Goal: Task Accomplishment & Management: Complete application form

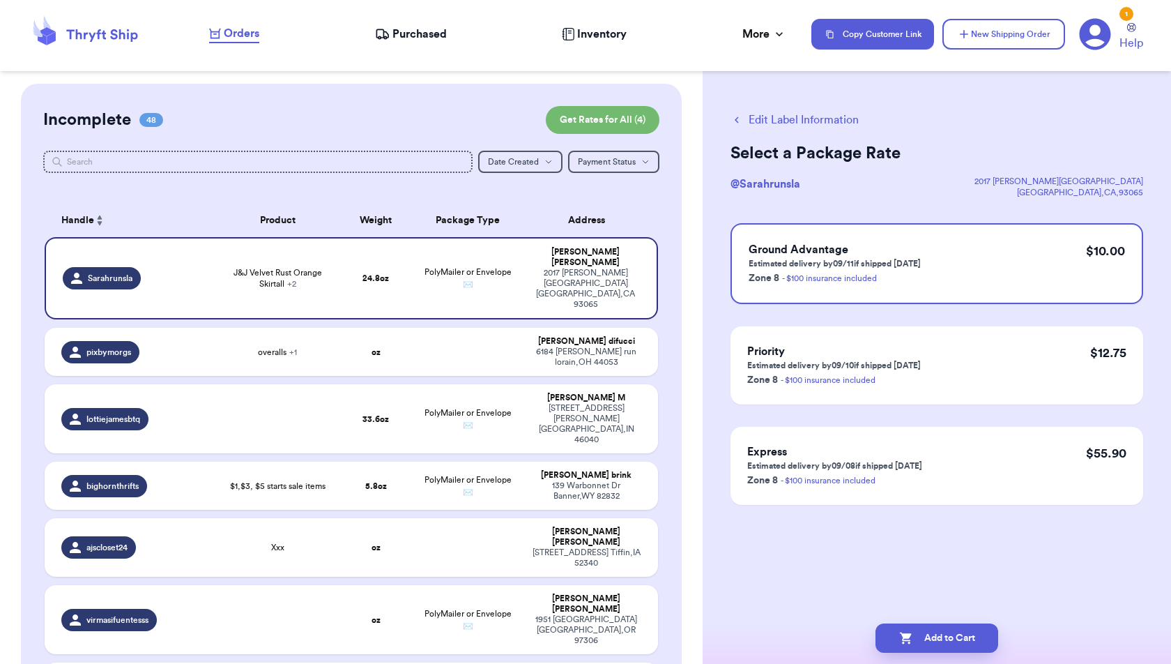
scroll to position [2560, 0]
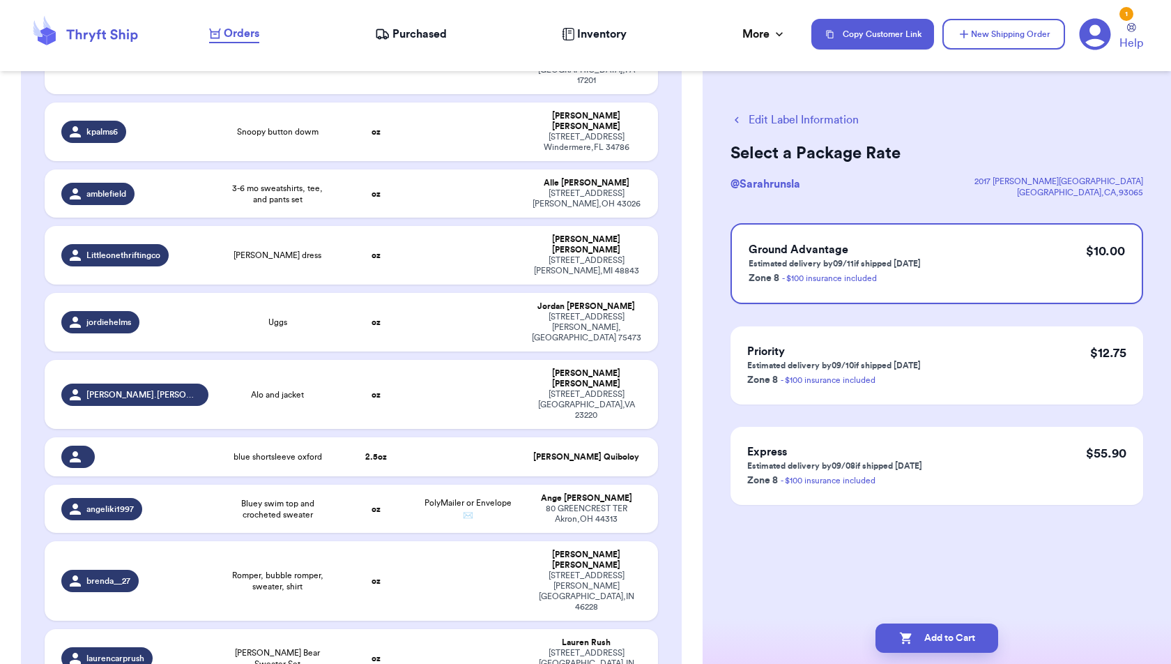
click at [826, 122] on button "Edit Label Information" at bounding box center [795, 120] width 128 height 17
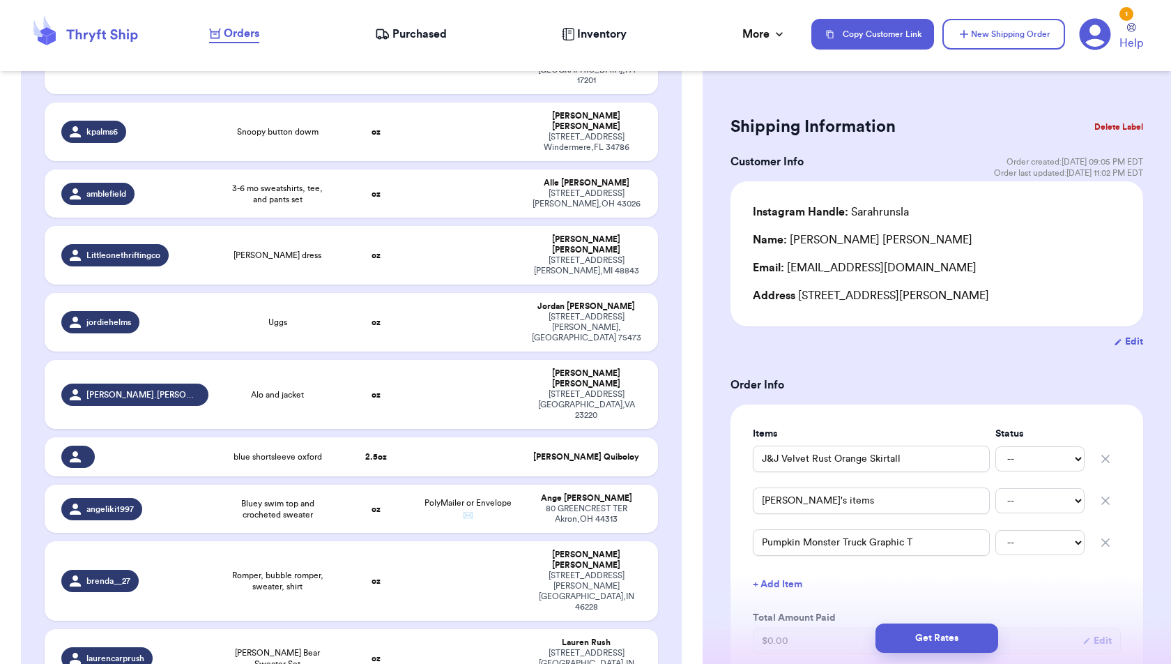
click at [1102, 451] on button "button" at bounding box center [1106, 458] width 31 height 31
type input "[PERSON_NAME]'s items"
type input "Pumpkin Monster Truck Graphic T"
click at [1102, 451] on button "button" at bounding box center [1106, 458] width 31 height 31
type input "Pumpkin Monster Truck Graphic T"
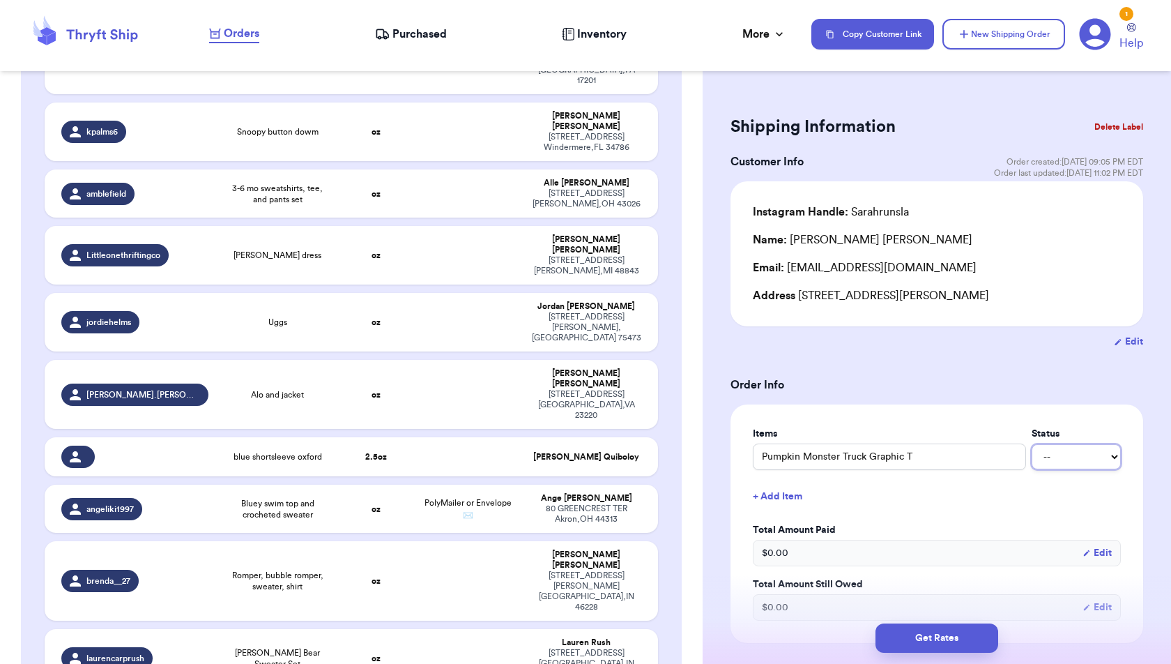
click at [1102, 451] on select "-- Paid Owes" at bounding box center [1076, 456] width 89 height 25
click at [1089, 513] on div "Items Status Pumpkin Monster Truck Graphic T -- Paid Owes + Add Item Total Amou…" at bounding box center [937, 524] width 368 height 194
checkbox input "true"
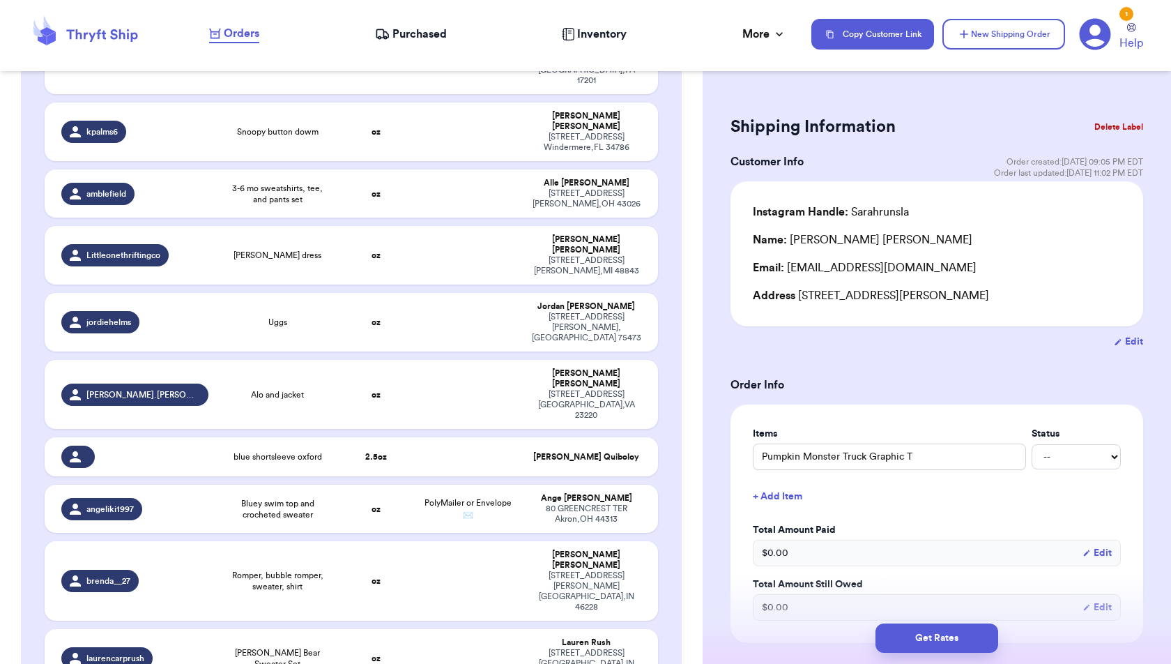
checkbox input "true"
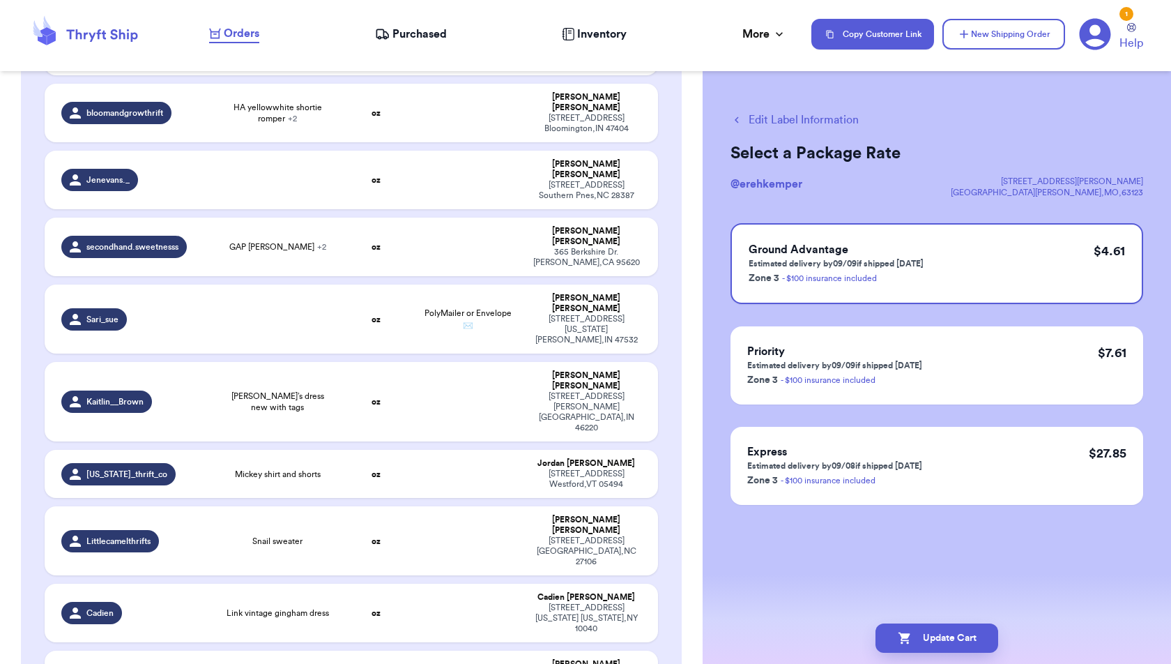
scroll to position [0, 0]
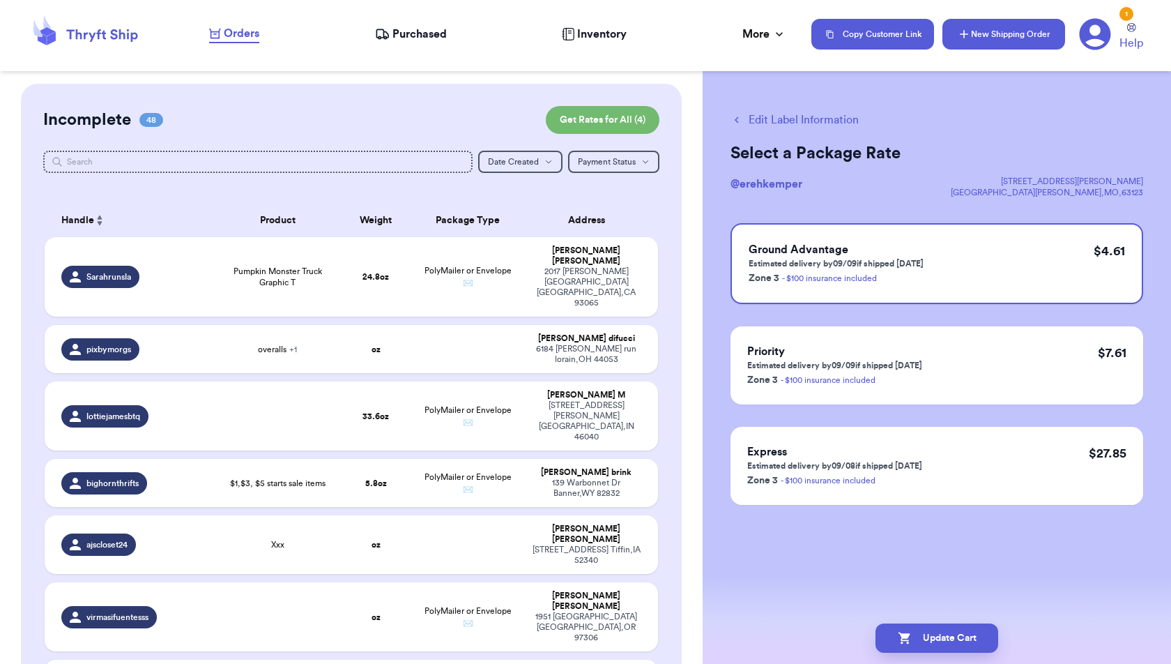
click at [989, 37] on button "New Shipping Order" at bounding box center [1004, 34] width 123 height 31
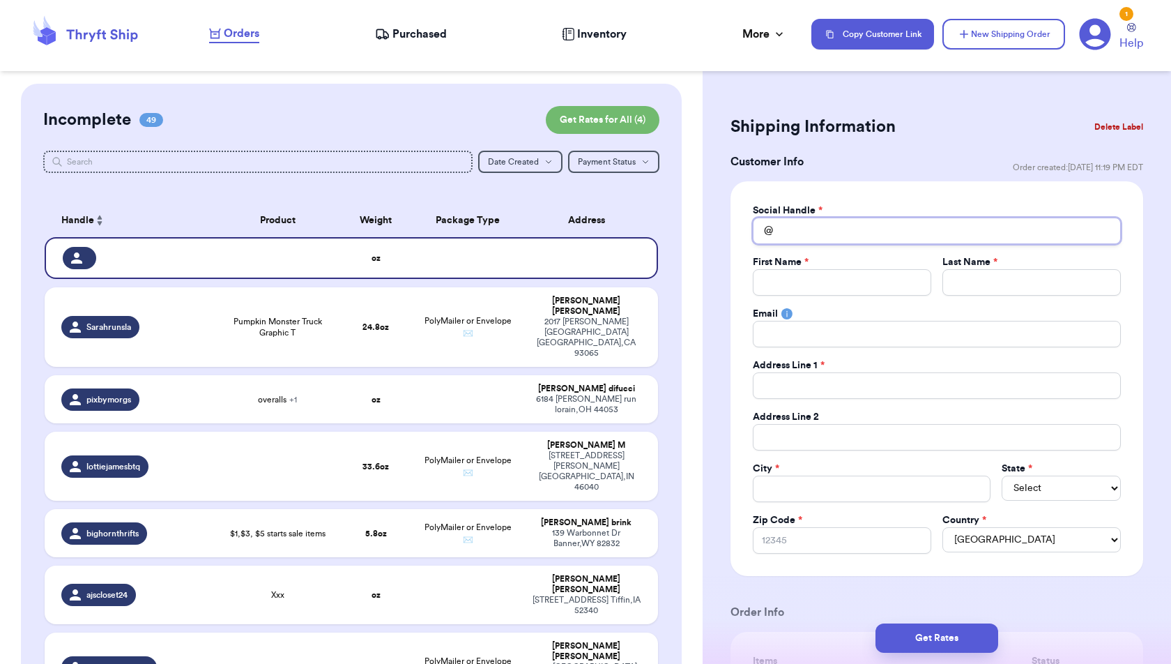
click at [958, 235] on input "Total Amount Paid" at bounding box center [937, 231] width 368 height 26
type input "s"
type input "sm"
type input "smo"
type input "sm"
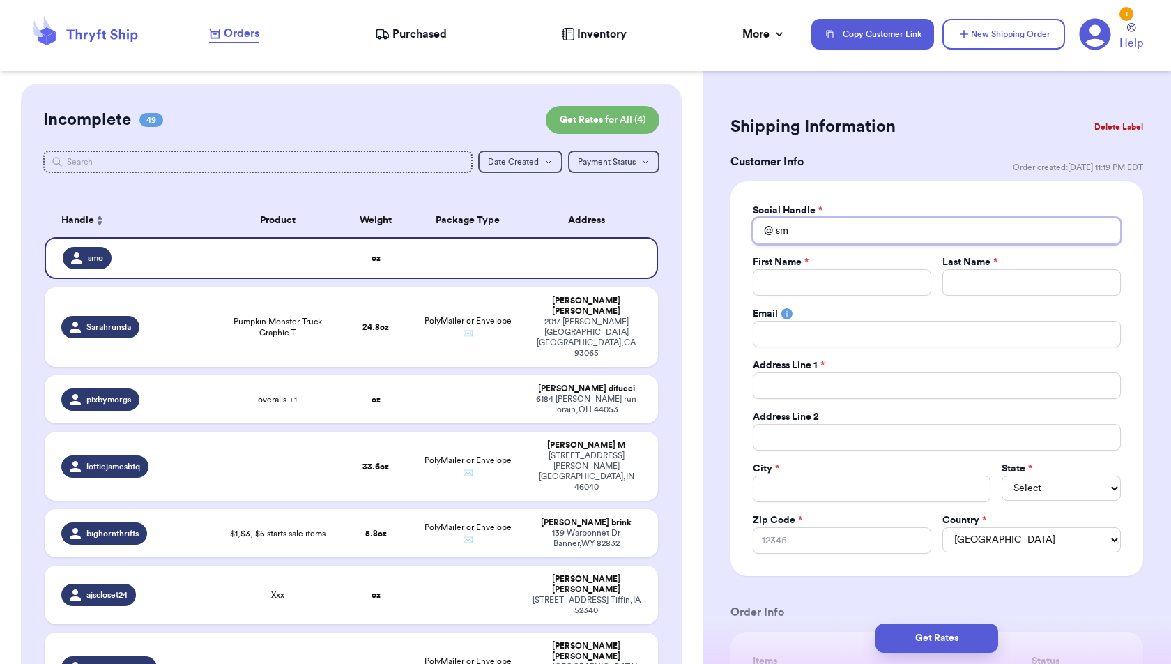
type input "smi"
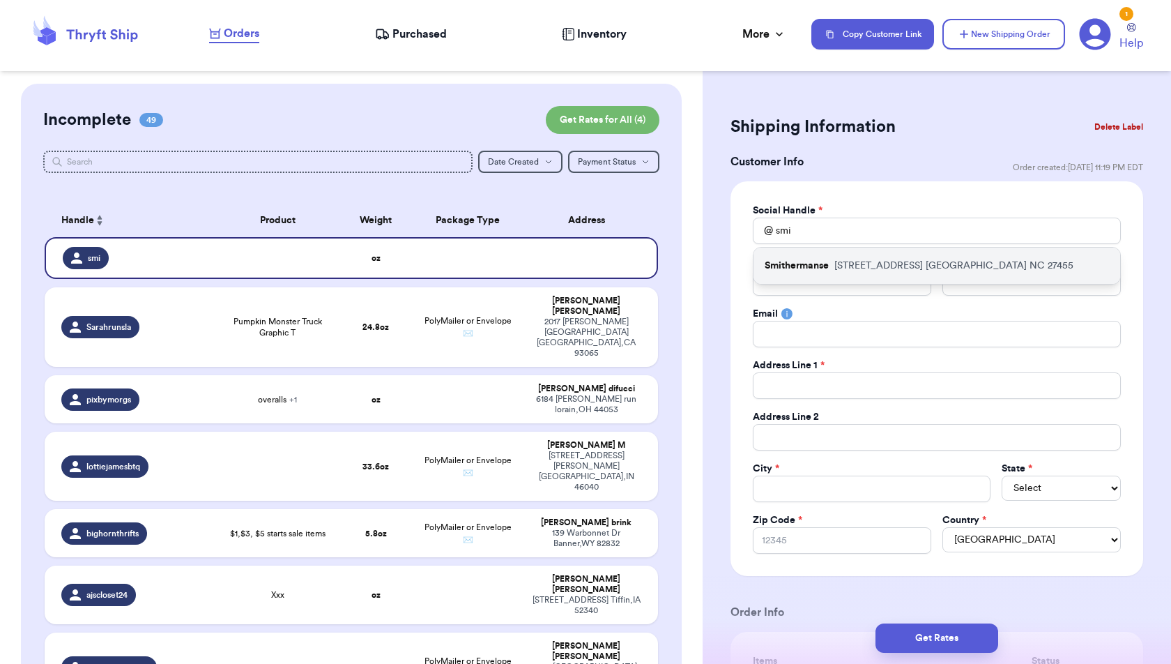
click at [948, 270] on p "[STREET_ADDRESS]" at bounding box center [954, 266] width 239 height 14
type input "Smithermanse"
type input "[PERSON_NAME]"
type input "Fields"
type input "[EMAIL_ADDRESS][DOMAIN_NAME]"
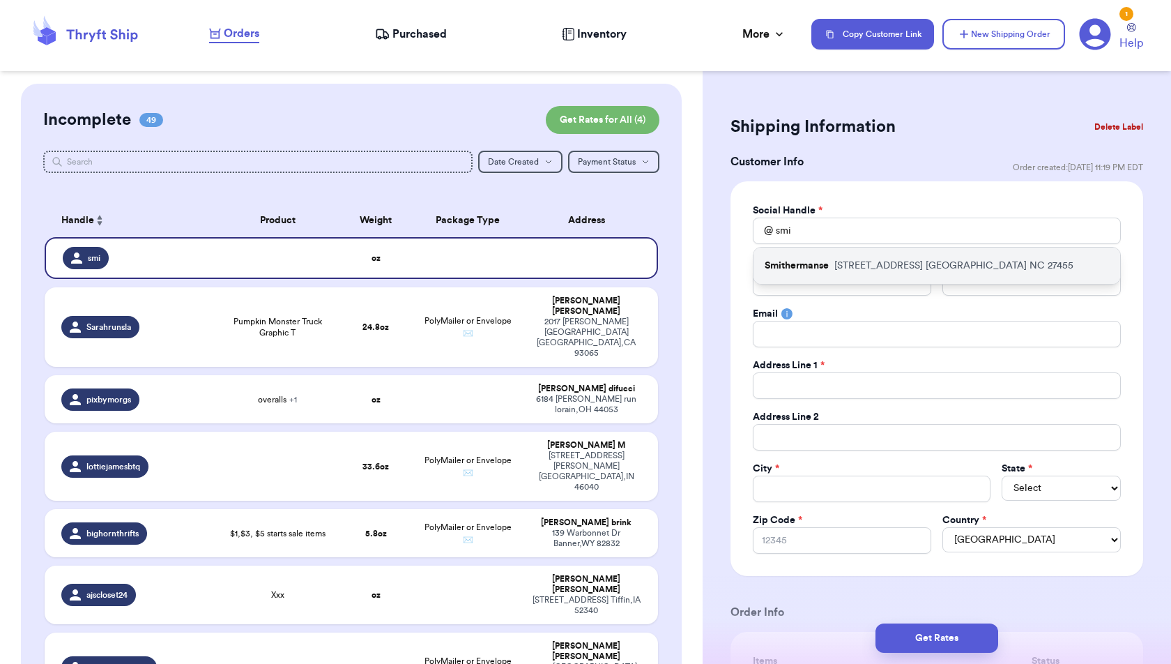
type input "[STREET_ADDRESS]"
type input "[GEOGRAPHIC_DATA]"
select select "NC"
type input "27455"
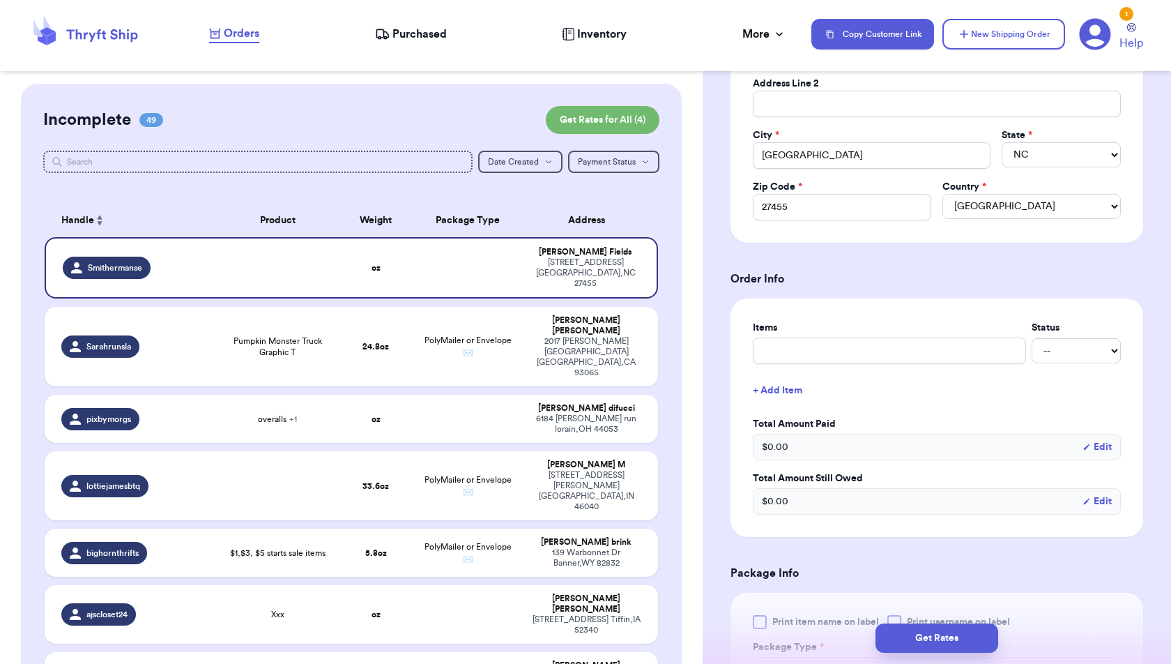
scroll to position [340, 0]
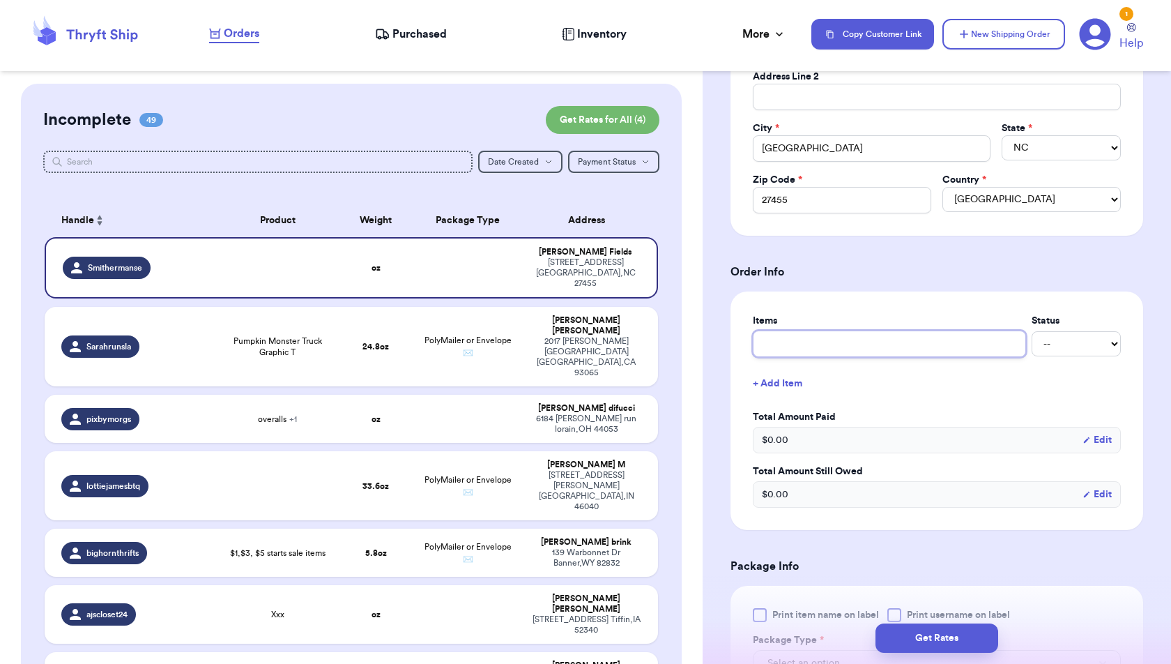
click at [835, 338] on input "text" at bounding box center [889, 344] width 273 height 26
type input "P"
type input "Pl"
type input "Pla"
type input "Plad"
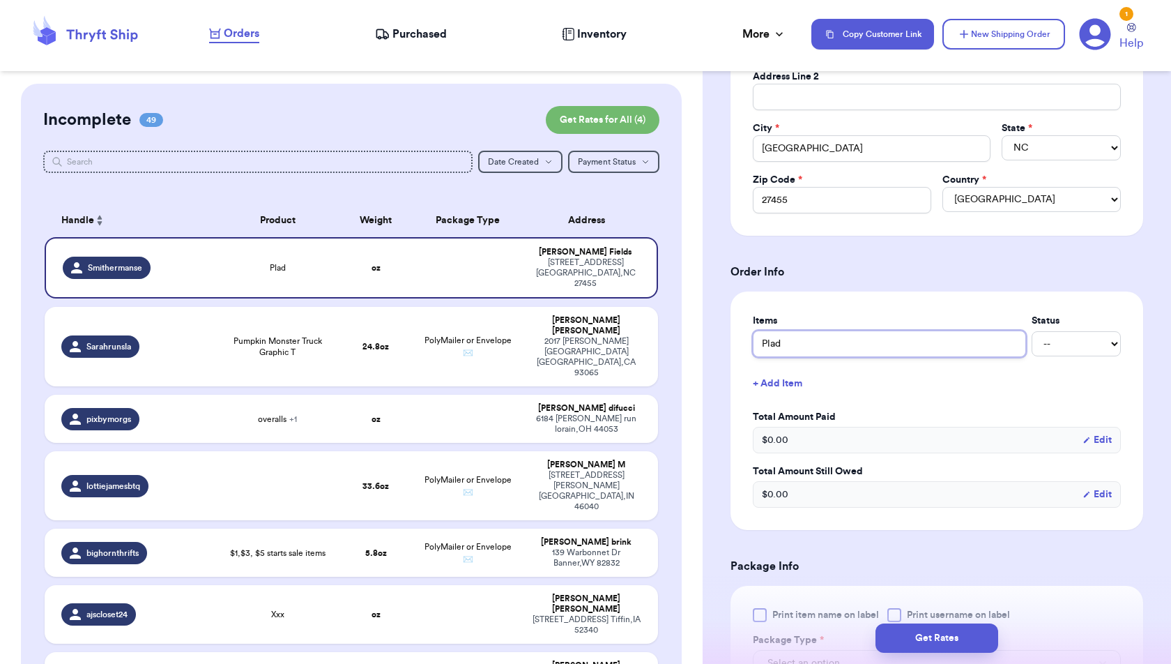
type input "Pla"
type input "Plao"
type input "Plaoi"
type input "Plaoid"
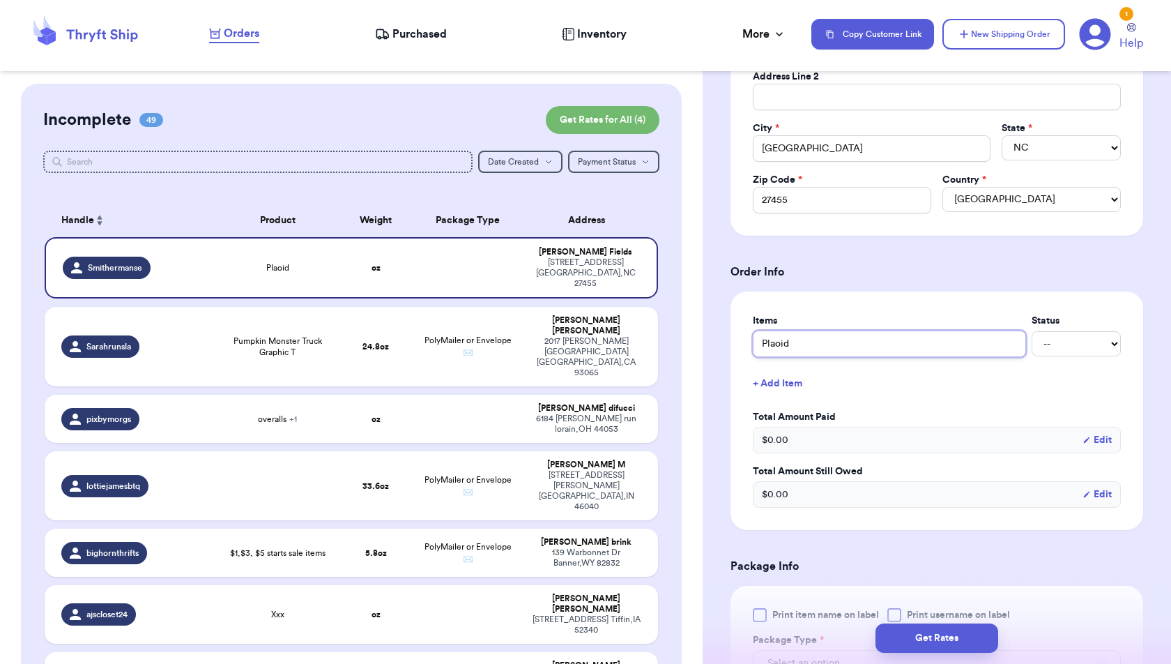
type input "Plaoid"
type input "Plaoi"
type input "Plao"
type input "Pla"
type input "Plai"
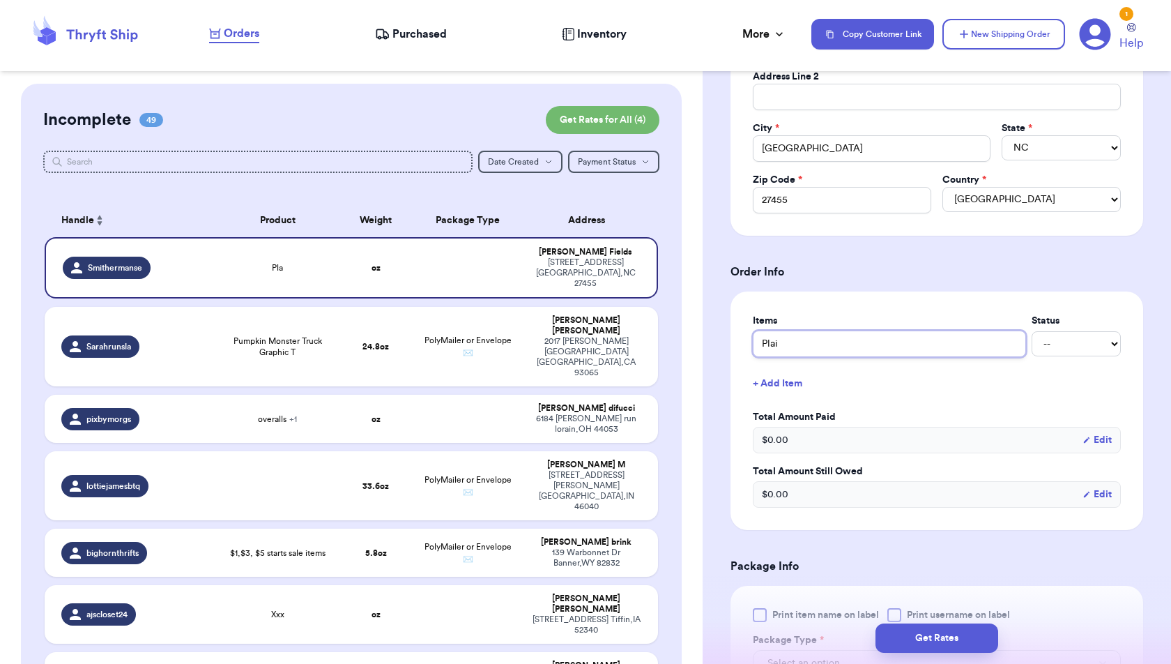
type input "Plaid"
type input "Plaid O"
type input "Plaid Os"
type input "Plaid Osh"
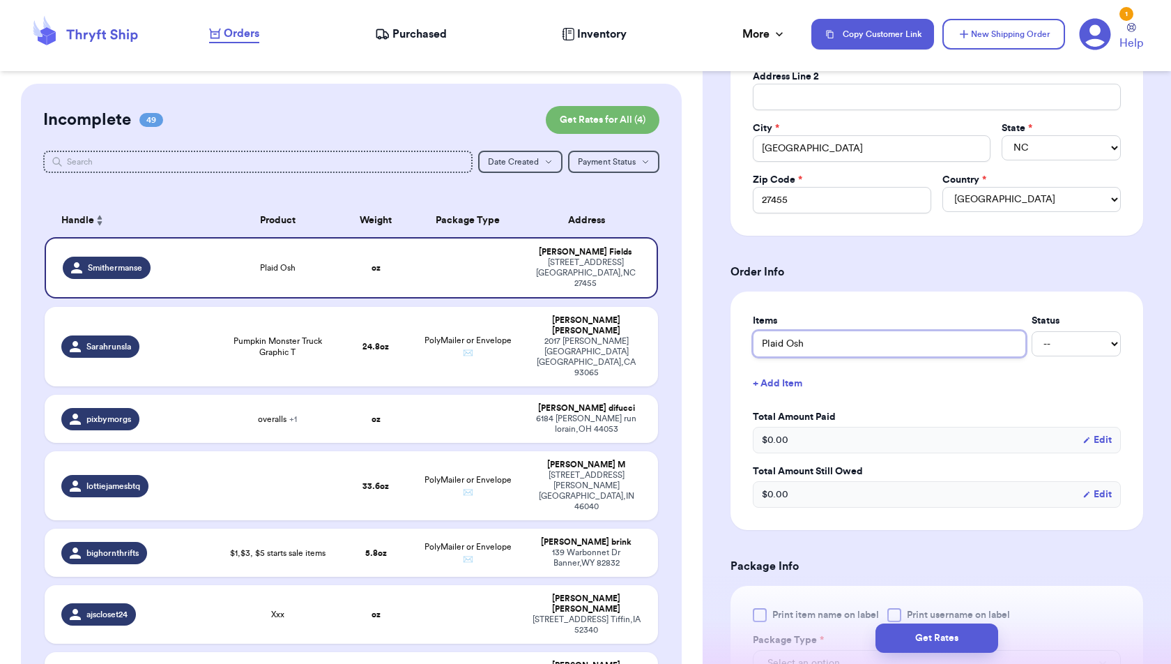
type input "Plaid Oshk"
type input "[PERSON_NAME]"
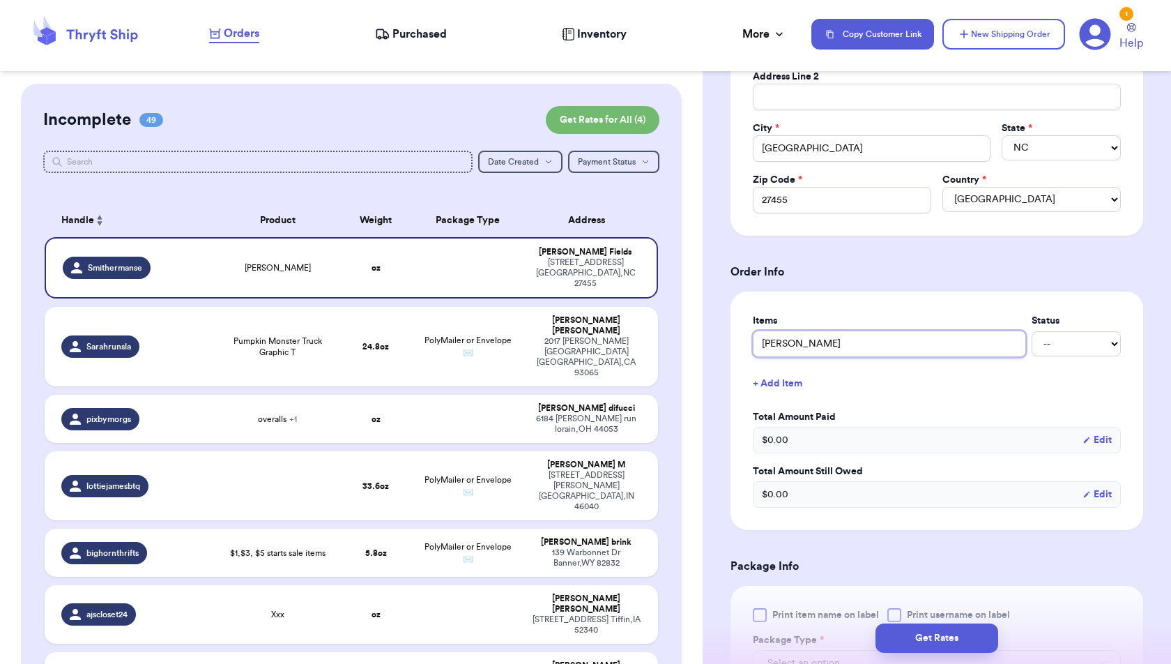
type input "[PERSON_NAME] S"
type input "[PERSON_NAME] SK"
type input "[PERSON_NAME] SKi"
type input "[PERSON_NAME] SKir"
type input "Plaid Oshkosh SKirt"
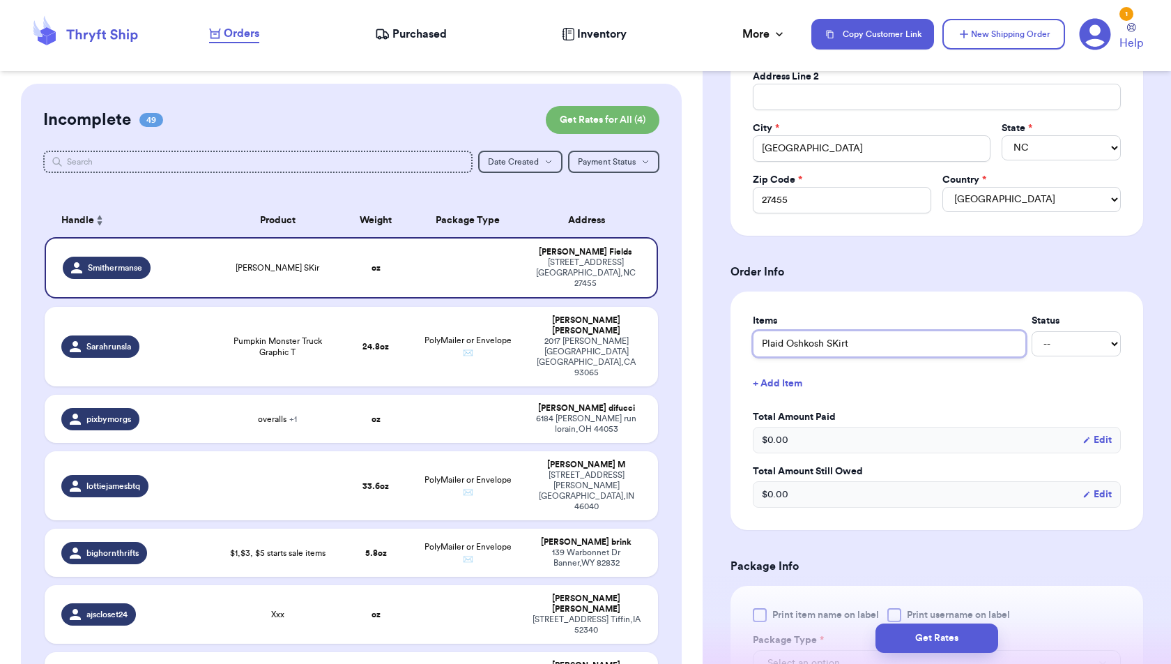
type input "[PERSON_NAME] SKir"
type input "[PERSON_NAME] SKi"
type input "[PERSON_NAME] SK"
type input "[PERSON_NAME] S"
type input "[PERSON_NAME] Sk"
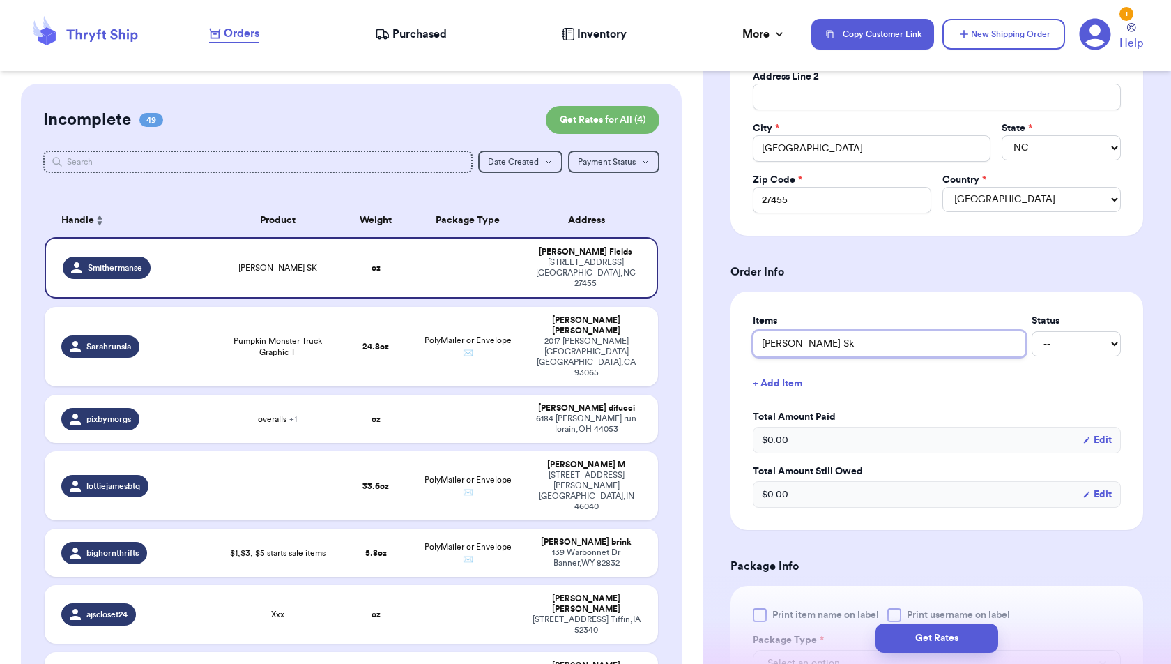
type input "[PERSON_NAME] Ski"
type input "[PERSON_NAME] Skir"
type input "[PERSON_NAME] Skirt"
type input "[PERSON_NAME] Skirt a"
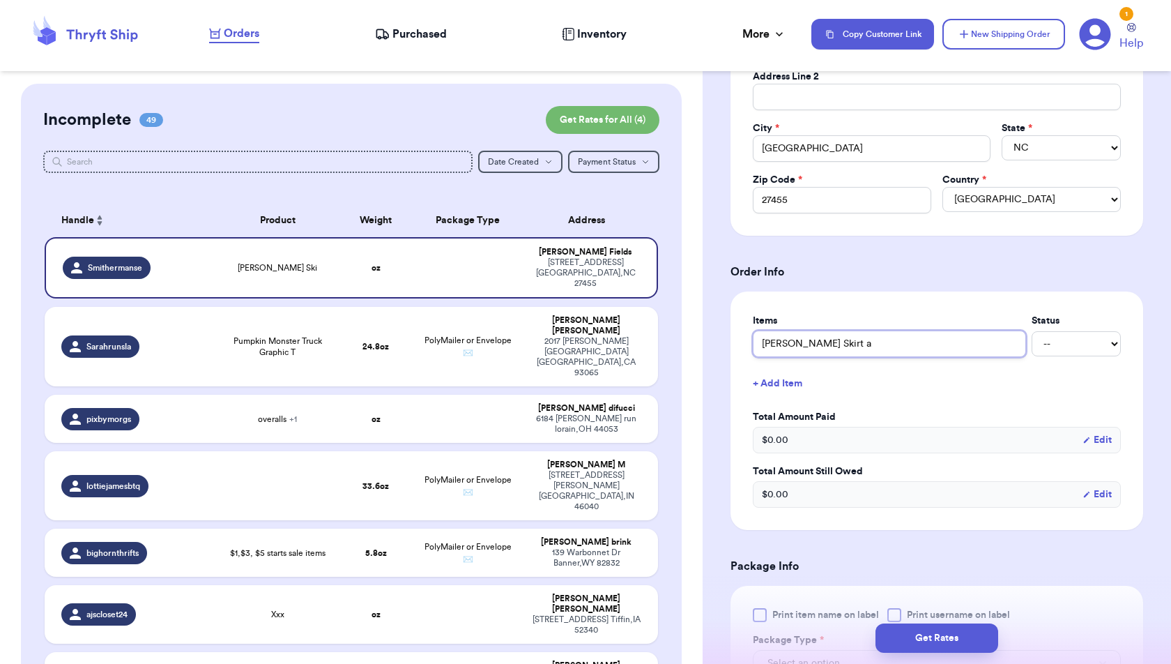
type input "[PERSON_NAME] Skirt al"
type input "[PERSON_NAME] Skirt all"
click at [797, 377] on button "+ Add Item" at bounding box center [937, 383] width 379 height 31
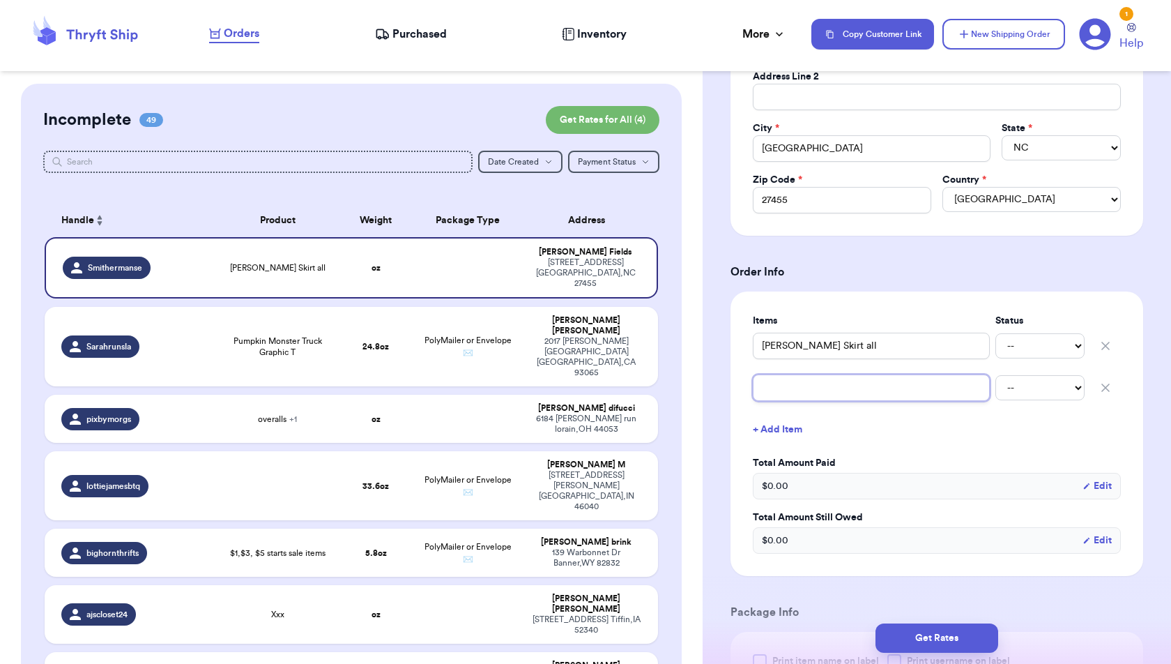
click at [798, 386] on input "text" at bounding box center [871, 387] width 237 height 26
type input "N"
type input "Nu"
type input "Nut"
type input "Nutc"
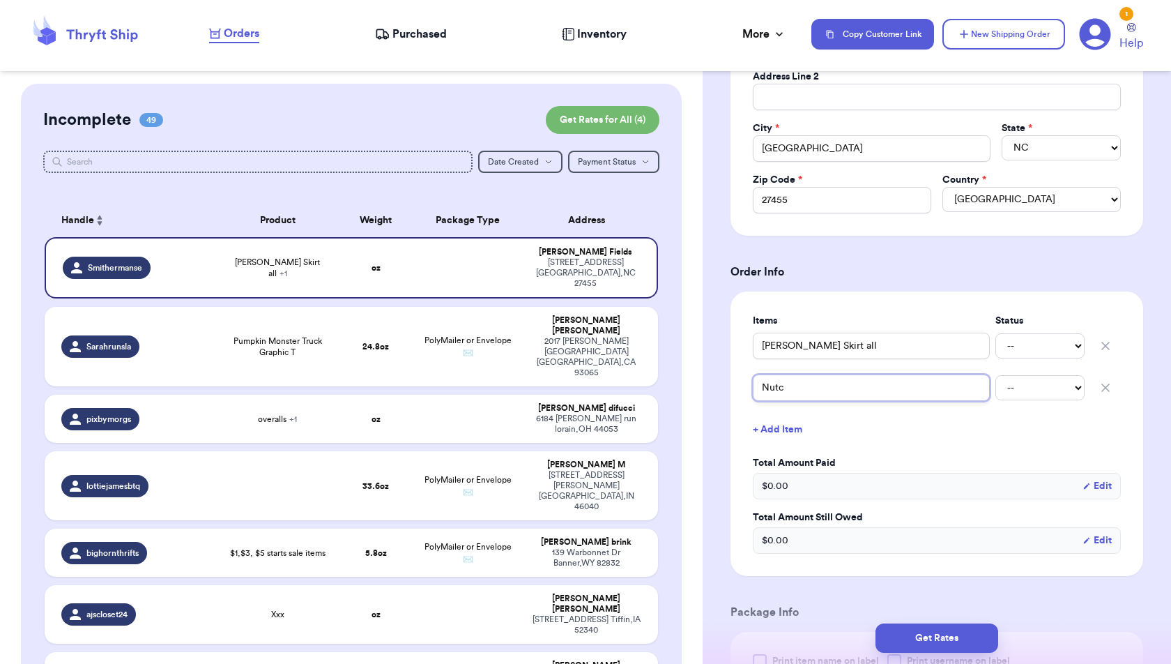
type input "Nutcr"
type input "Nutcra"
type input "Nutcrac"
type input "Nutcrack"
type input "Nutcracke"
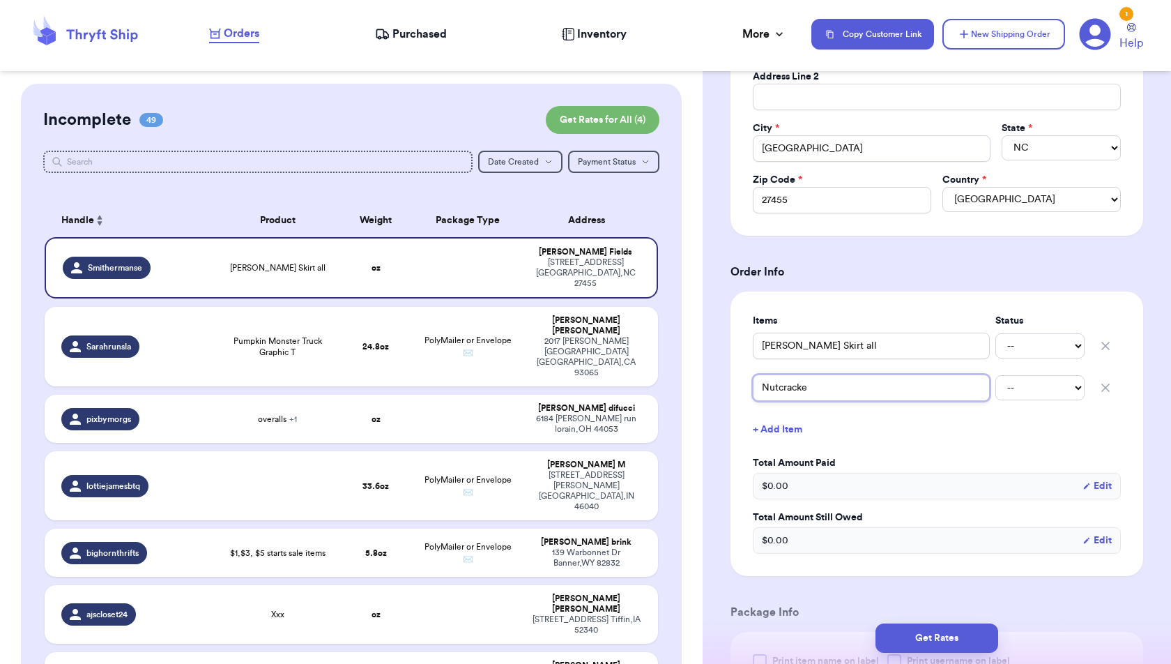
type input "Nutcracker"
type input "Nutcracker D"
type input "Nutcracker Dr"
type input "Nutcracker Dre"
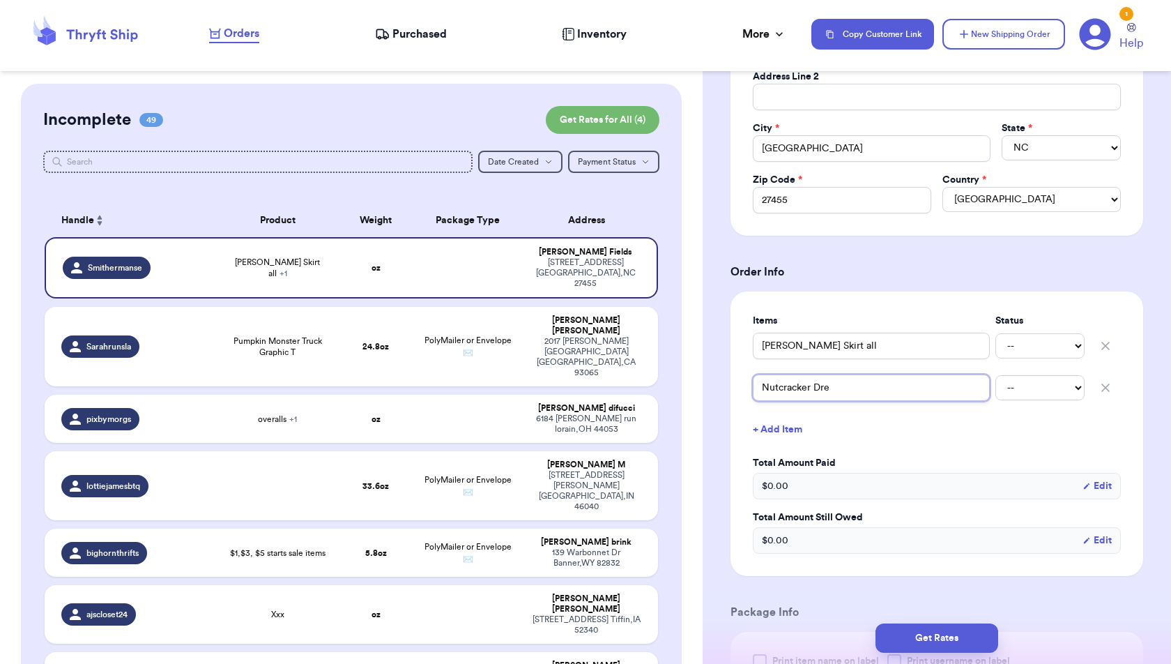
type input "Nutcracker Dres"
type input "Nutcracker Dress"
click at [778, 425] on button "+ Add Item" at bounding box center [937, 429] width 379 height 31
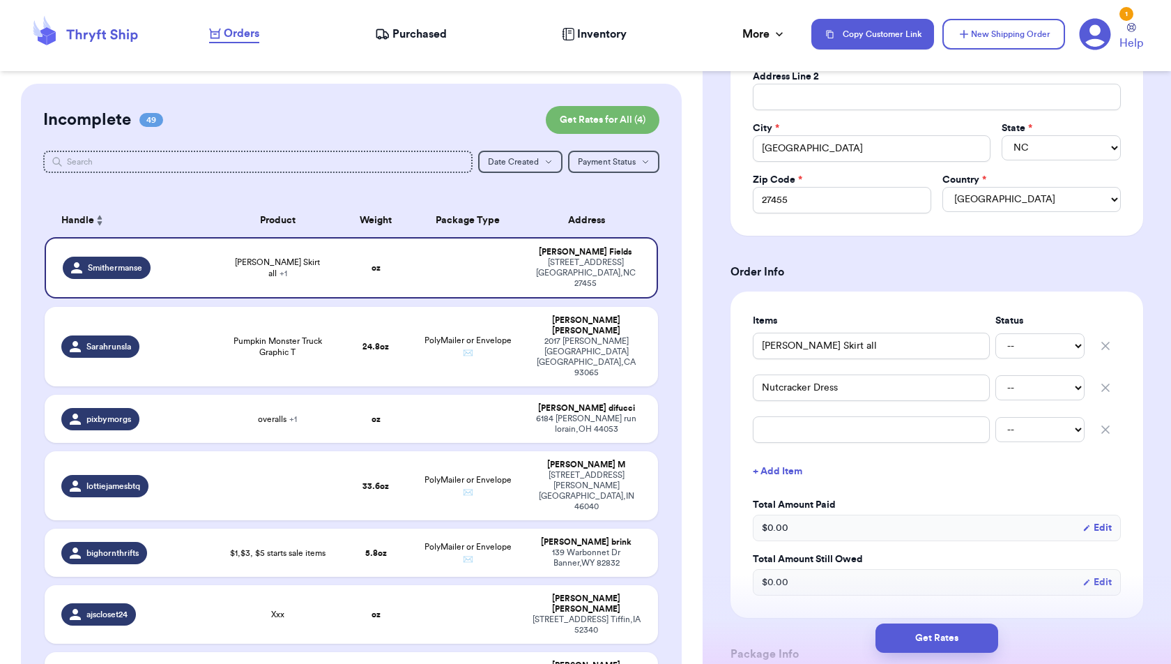
click at [778, 437] on div "-- Paid Owes" at bounding box center [937, 429] width 368 height 31
click at [776, 425] on input "text" at bounding box center [871, 429] width 237 height 26
type input "W"
type input "WN"
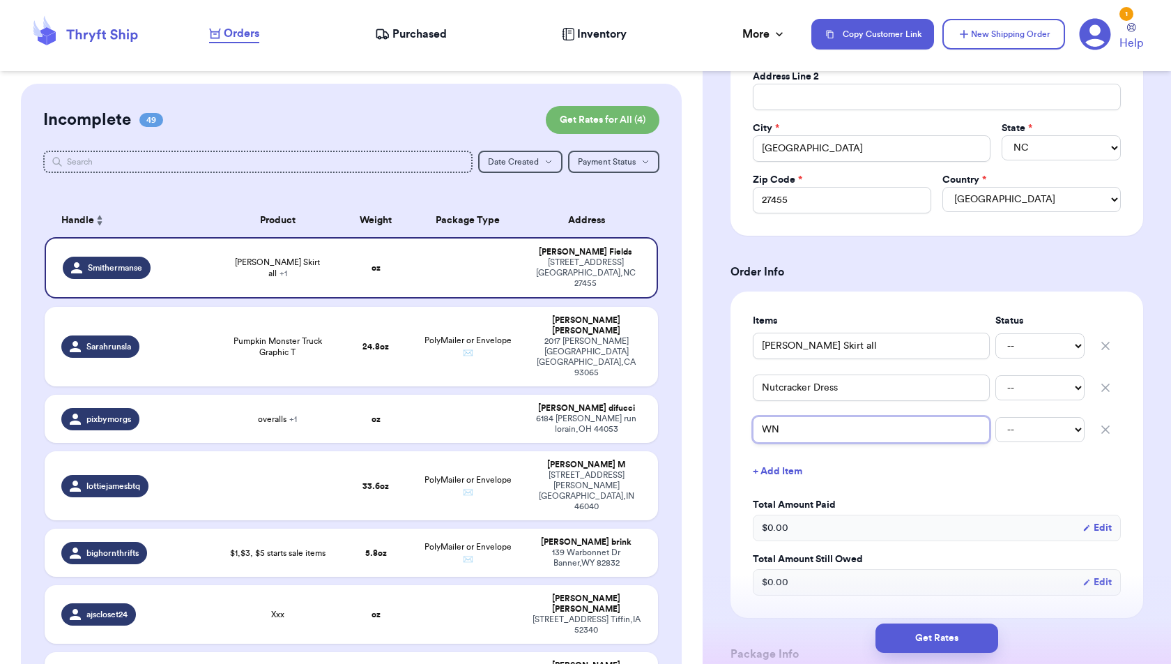
type input "WN o"
type input "WN or"
type input "WN ord"
type input "WN orde"
type input "WN order"
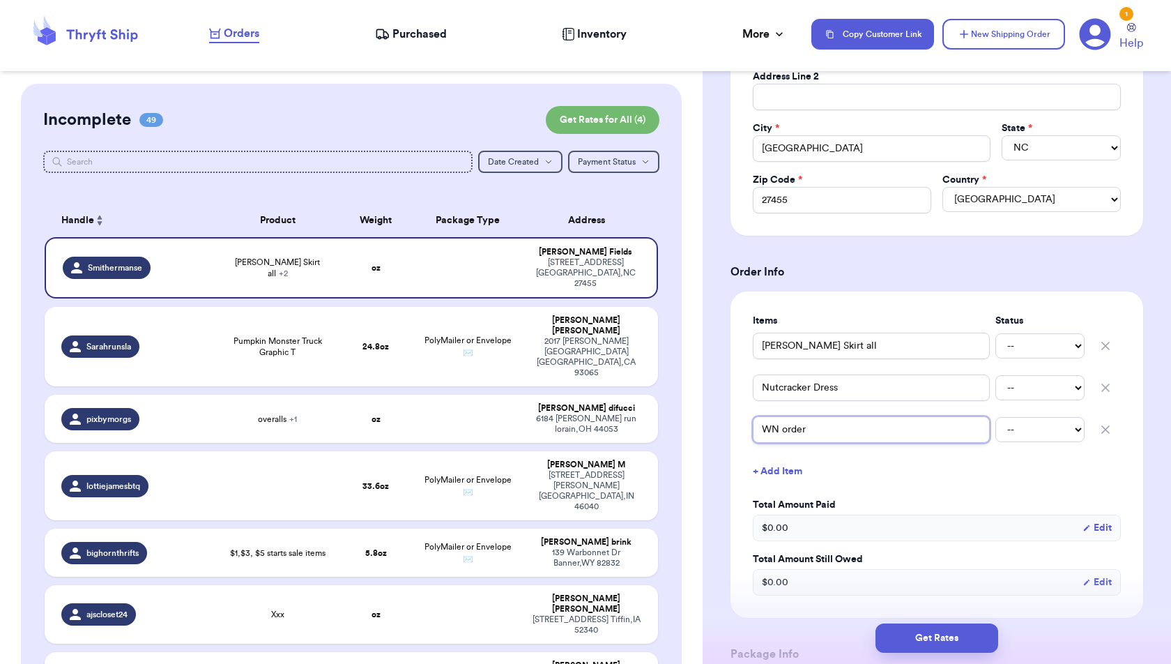
type input "WN order"
click at [962, 479] on button "+ Add Item" at bounding box center [937, 471] width 379 height 31
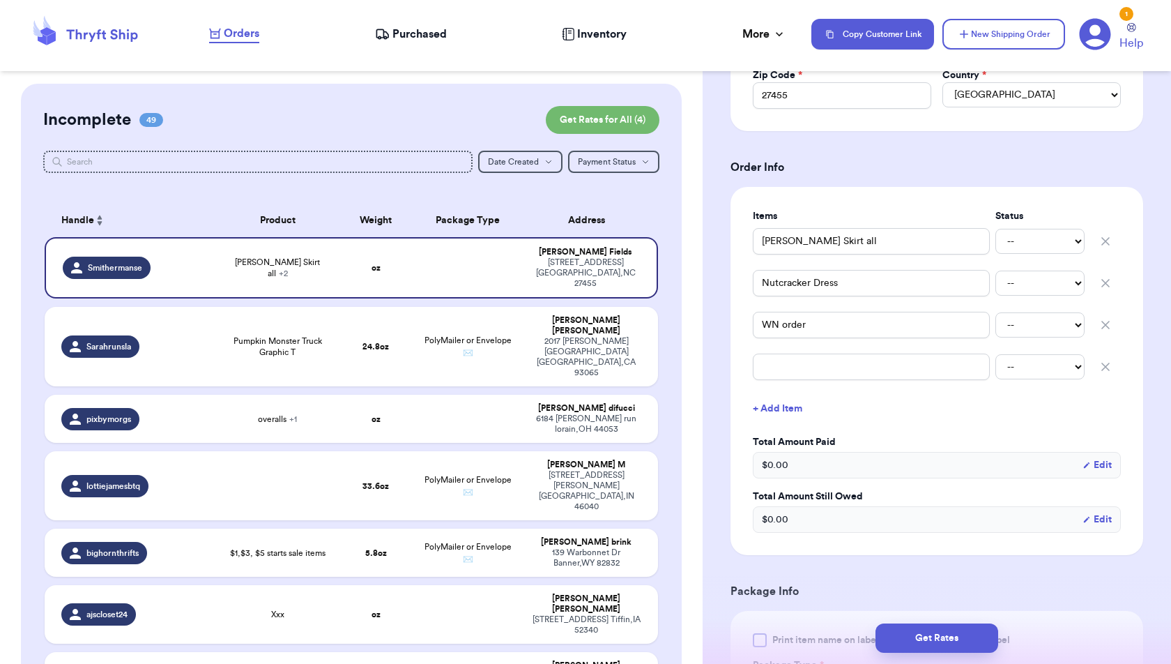
scroll to position [461, 0]
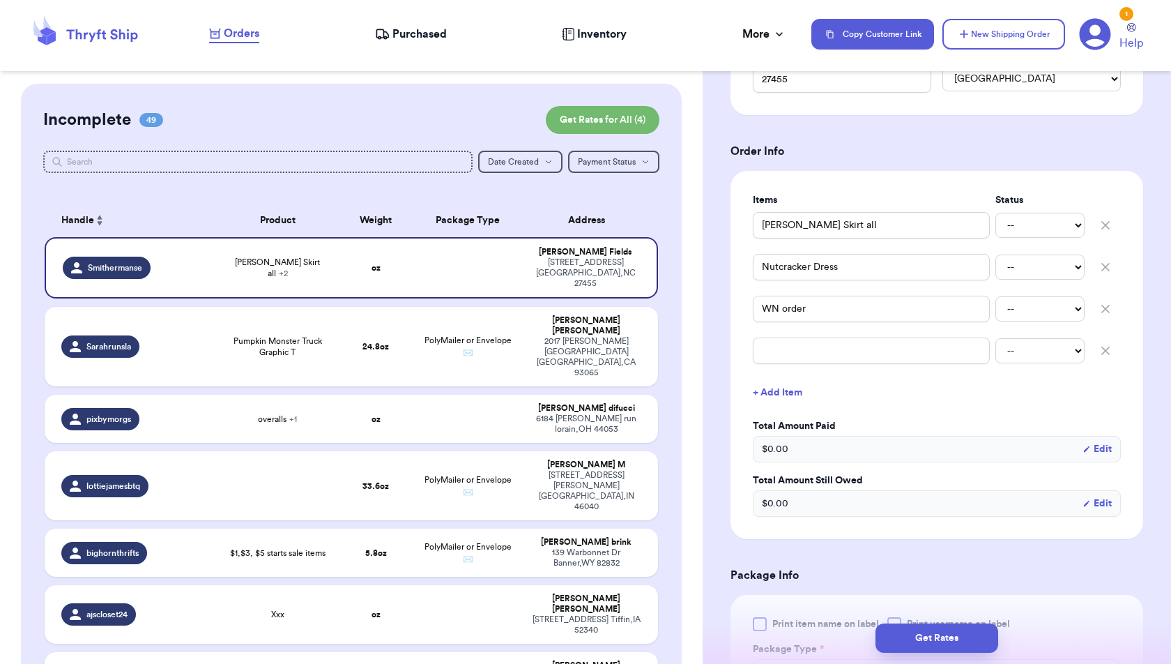
click at [1112, 347] on icon "button" at bounding box center [1106, 351] width 14 height 14
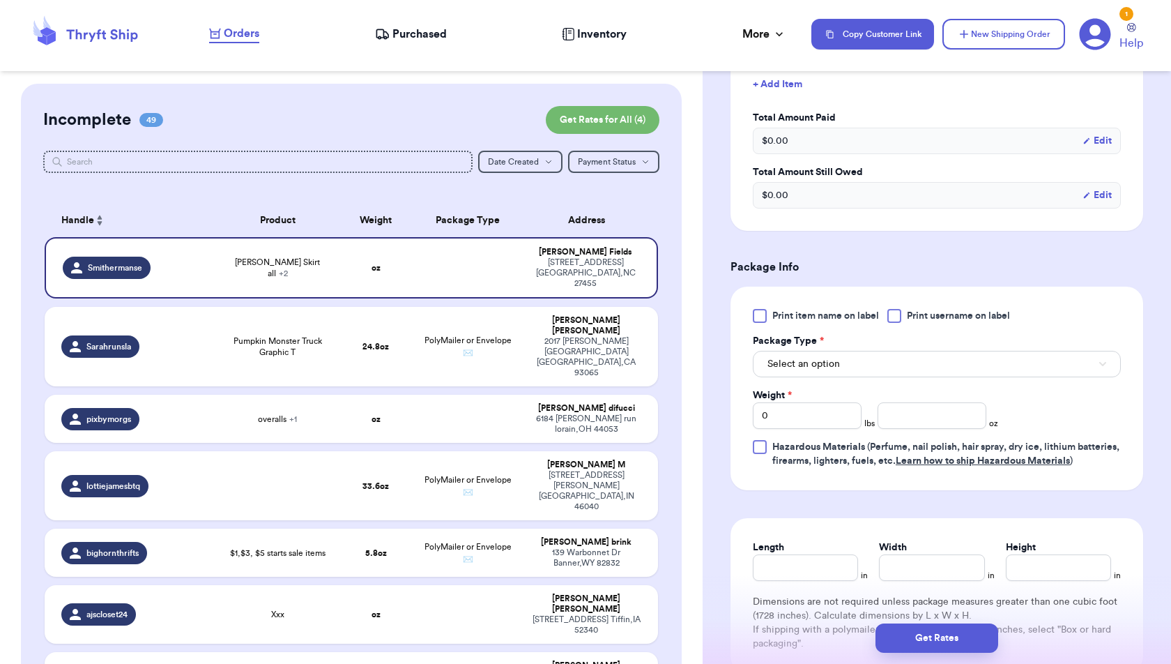
scroll to position [734, 0]
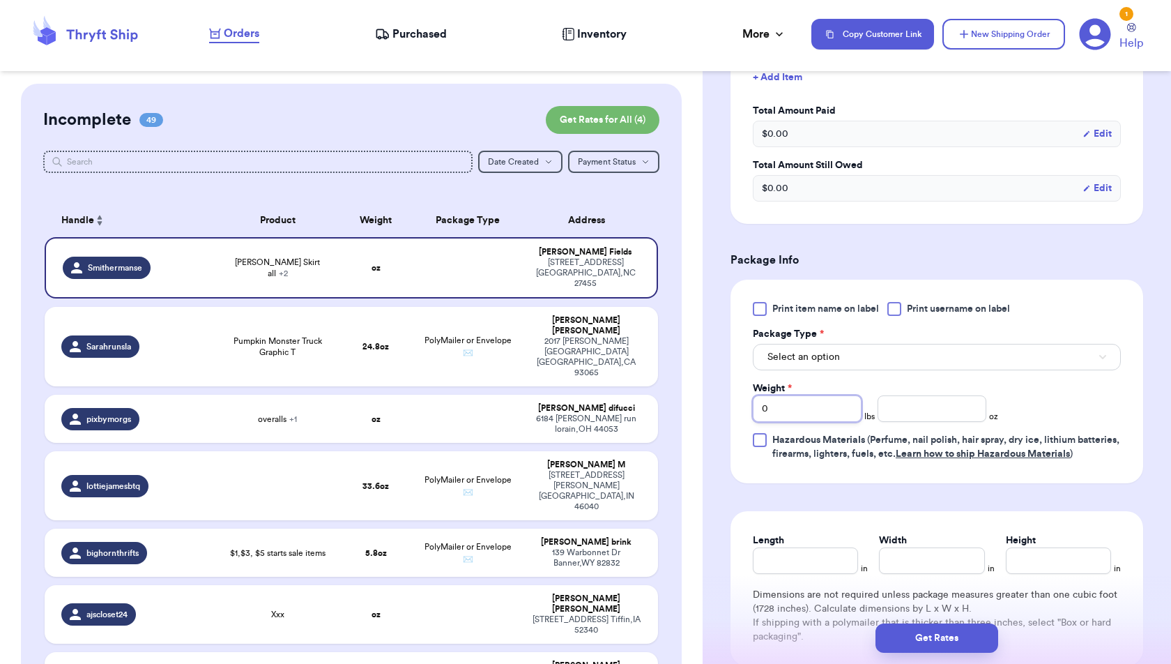
drag, startPoint x: 798, startPoint y: 400, endPoint x: 680, endPoint y: 413, distance: 119.3
click at [680, 413] on div "Customer Link New Order Incomplete 49 Get Rates for All ( 4 ) Get Rates for All…" at bounding box center [585, 332] width 1171 height 664
type input "01"
type input "1"
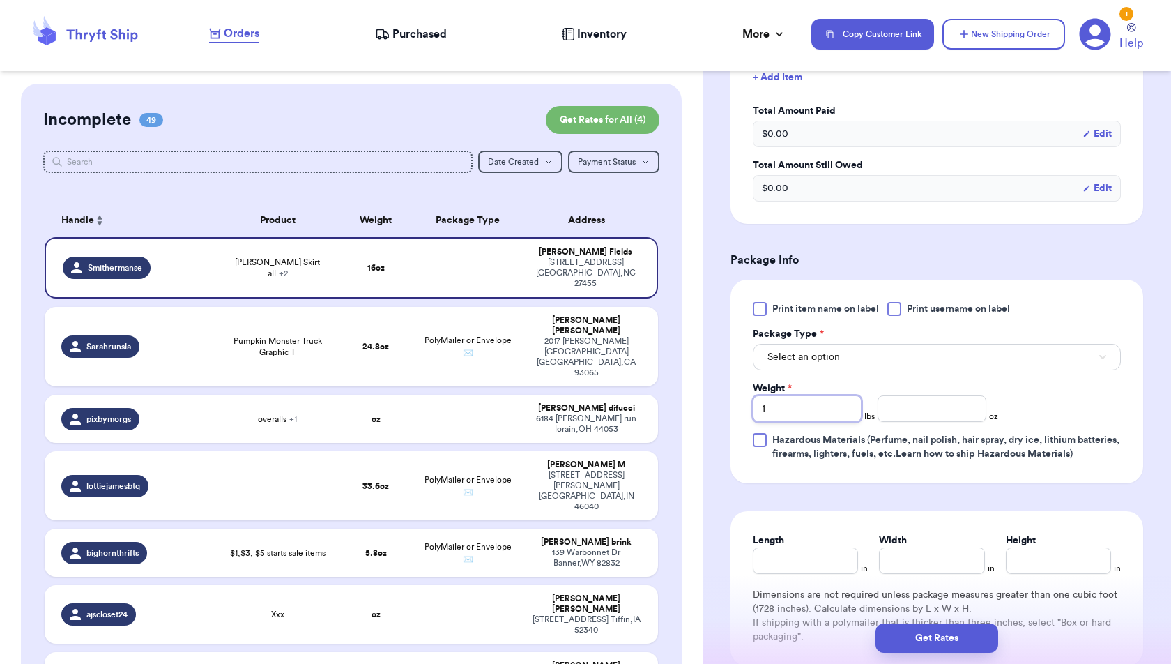
type input "1"
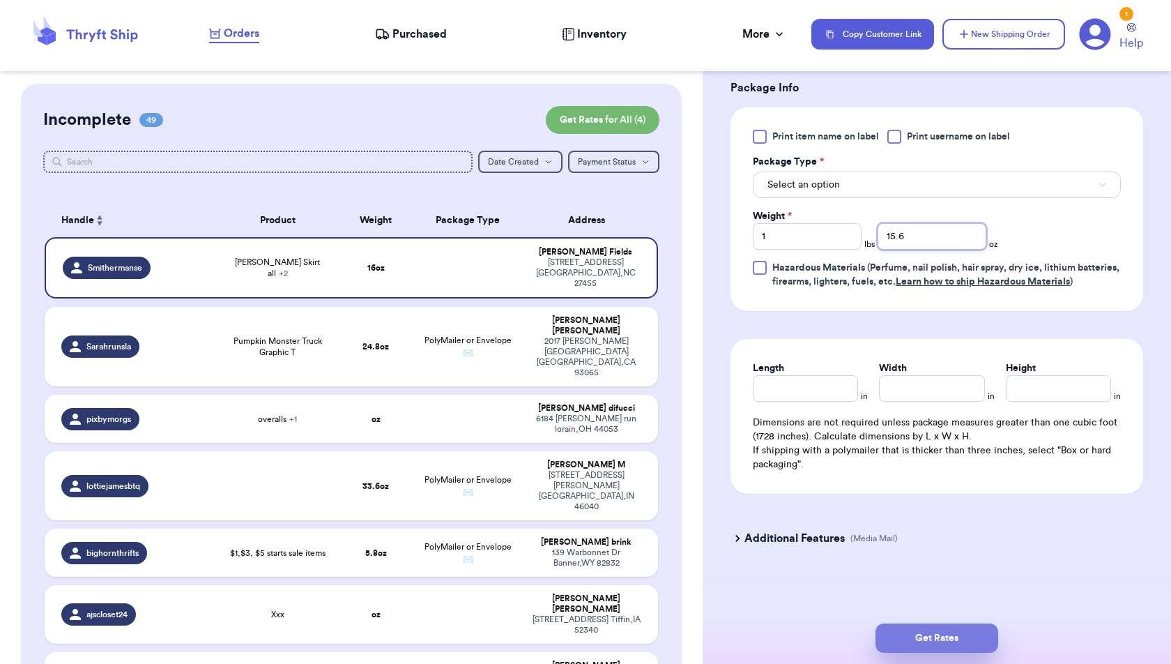
type input "15.6"
click at [918, 643] on button "Get Rates" at bounding box center [937, 637] width 123 height 29
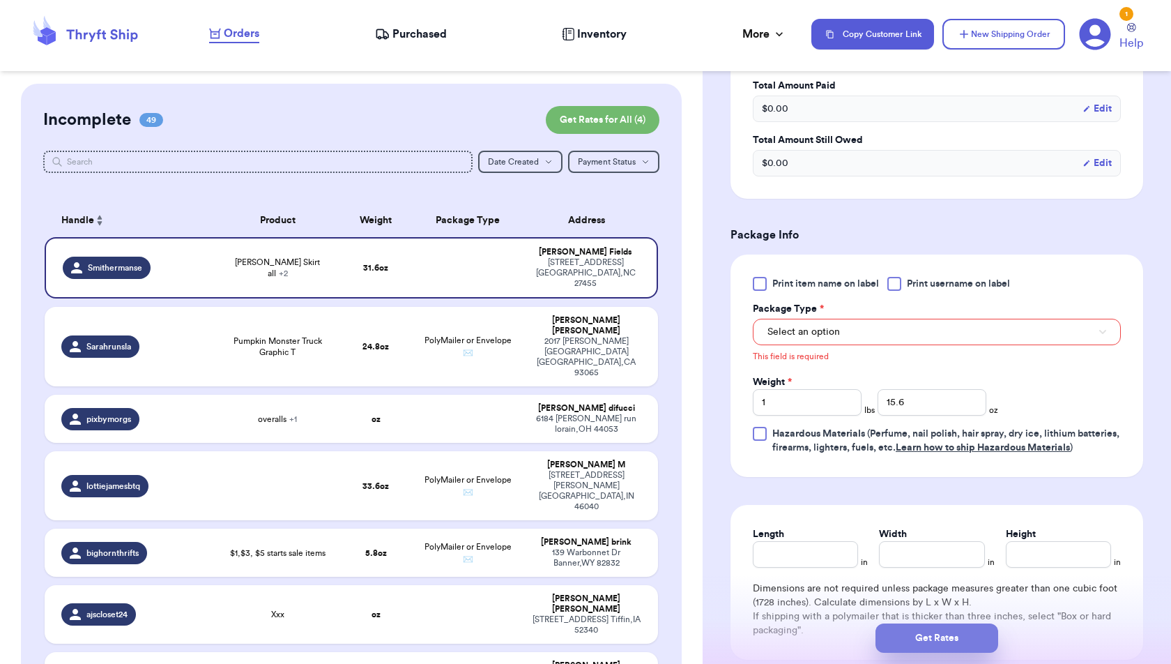
scroll to position [531, 0]
click at [1072, 338] on button "Select an option" at bounding box center [937, 333] width 368 height 26
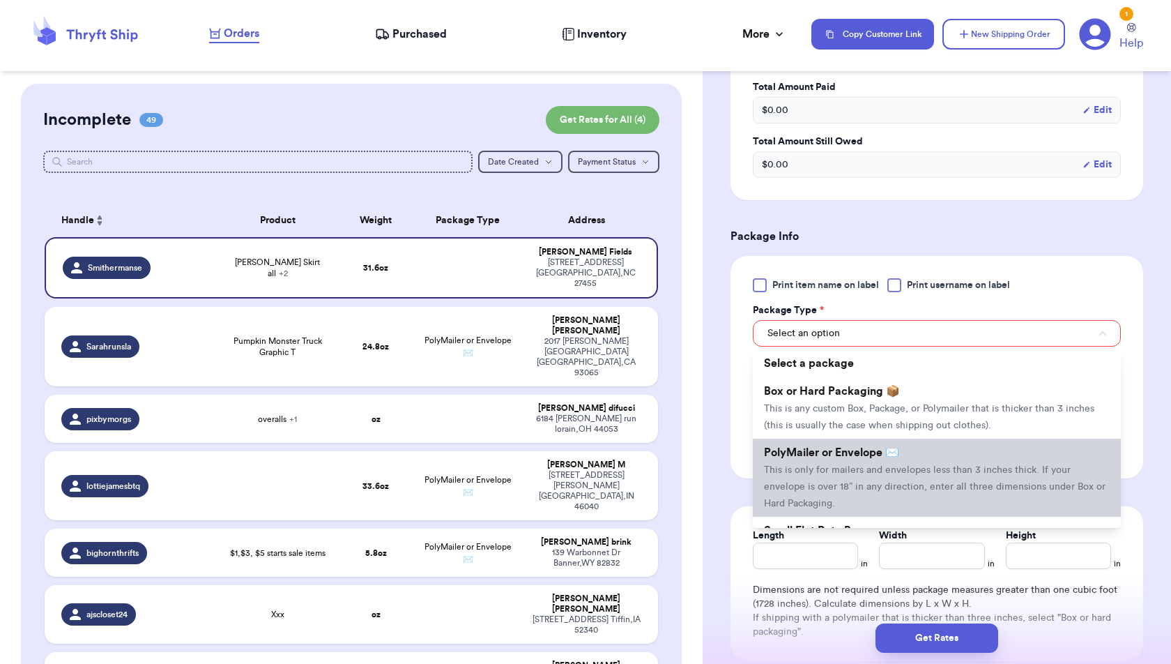
click at [1026, 457] on li "PolyMailer or Envelope ✉️ This is only for mailers and envelopes less than 3 in…" at bounding box center [937, 478] width 368 height 78
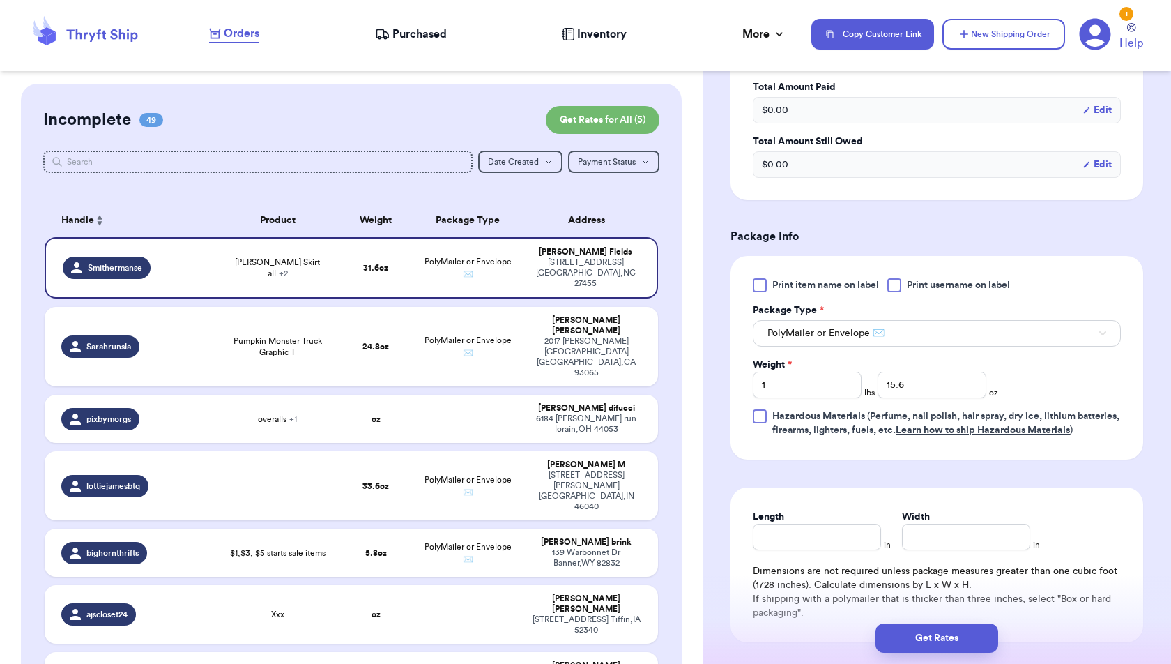
scroll to position [689, 0]
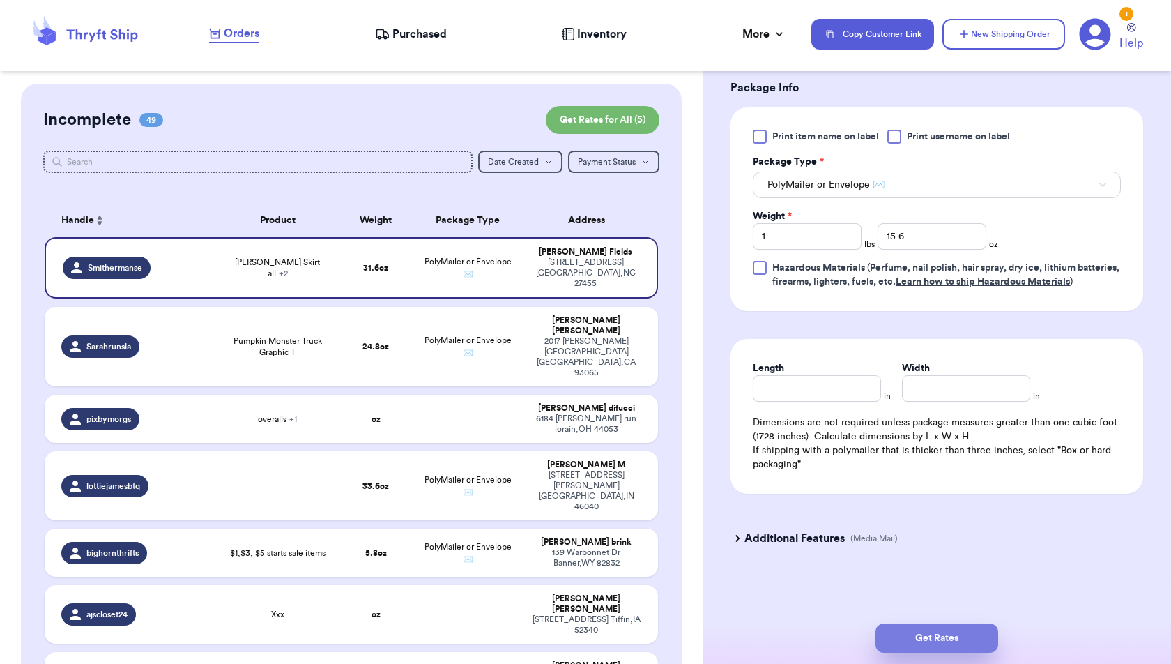
click at [966, 635] on button "Get Rates" at bounding box center [937, 637] width 123 height 29
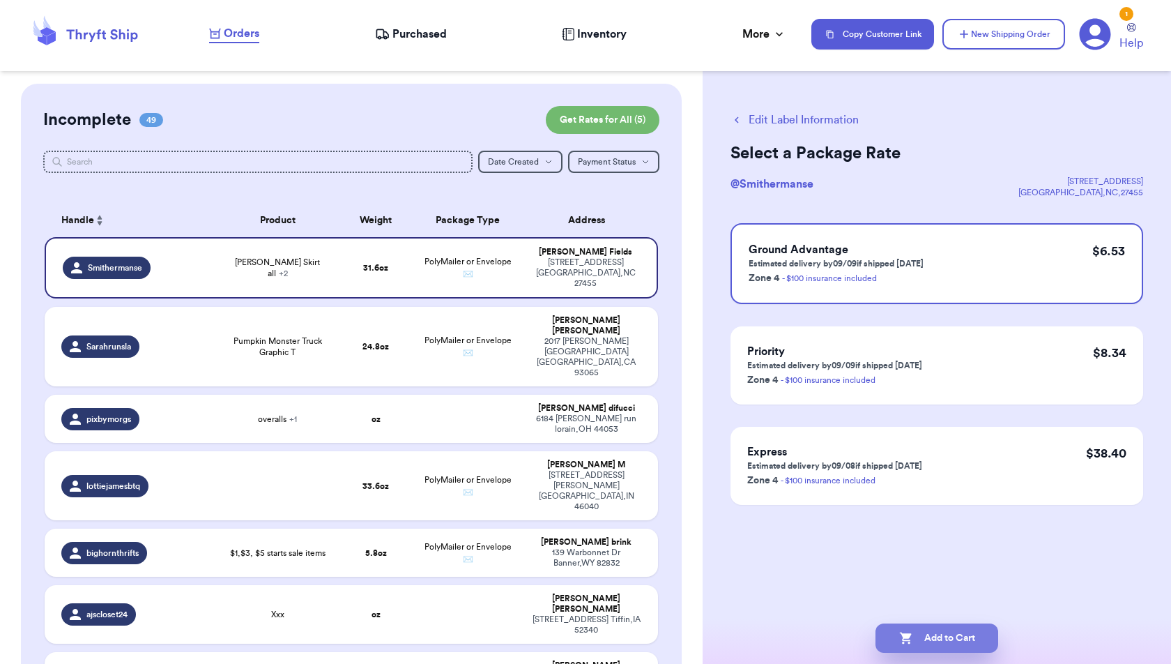
click at [942, 639] on button "Add to Cart" at bounding box center [937, 637] width 123 height 29
checkbox input "true"
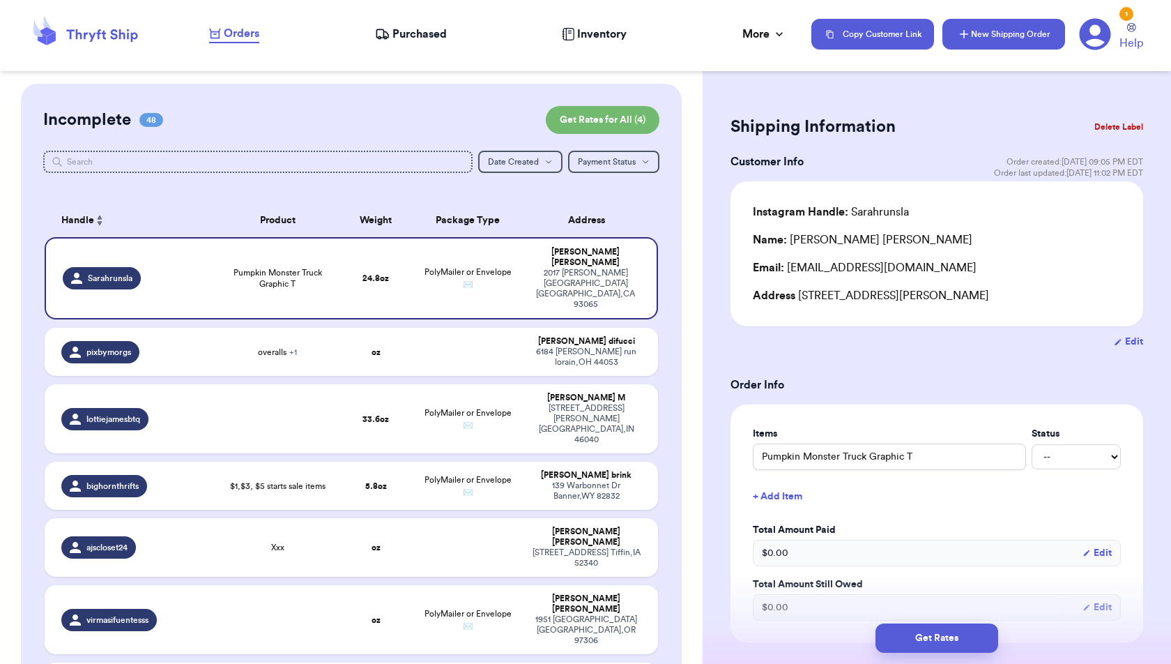
click at [985, 33] on button "New Shipping Order" at bounding box center [1004, 34] width 123 height 31
type input "0"
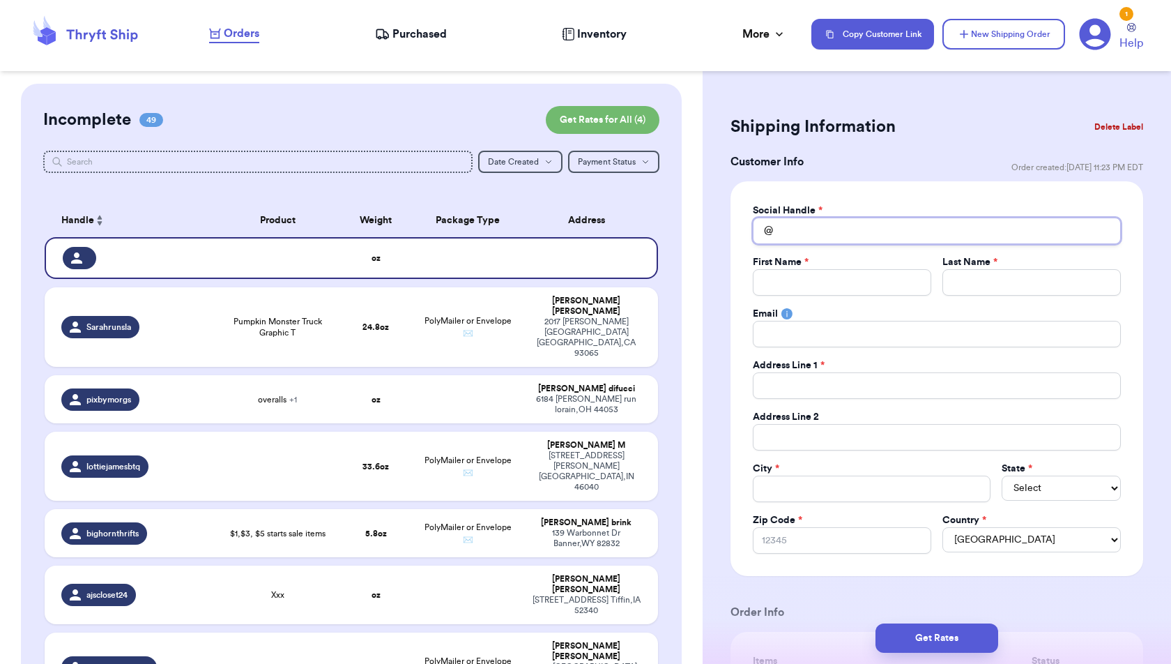
click at [863, 229] on input "Total Amount Paid" at bounding box center [937, 231] width 368 height 26
type input "m"
type input "mc"
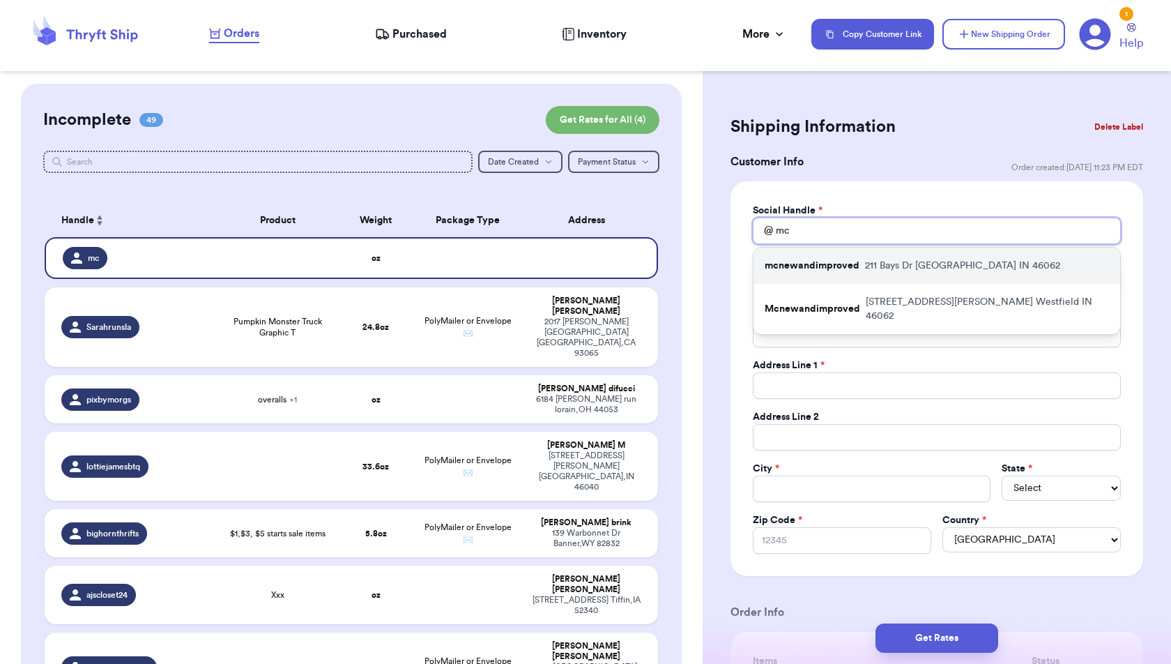
type input "mc"
click at [896, 265] on p "[STREET_ADDRESS][PERSON_NAME]" at bounding box center [962, 266] width 195 height 14
type input "mcnewandimproved"
type input "[PERSON_NAME]"
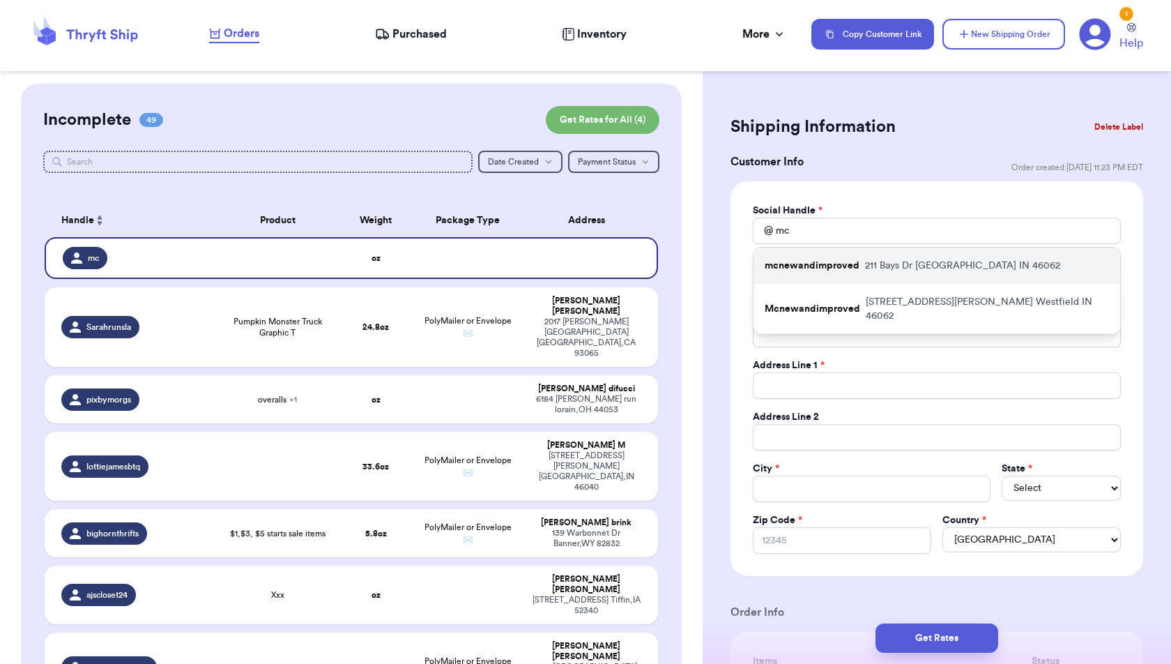
type input "[EMAIL_ADDRESS][DOMAIN_NAME]"
type input "211 Bays Dr"
type input "[GEOGRAPHIC_DATA]"
select select "IN"
type input "46062"
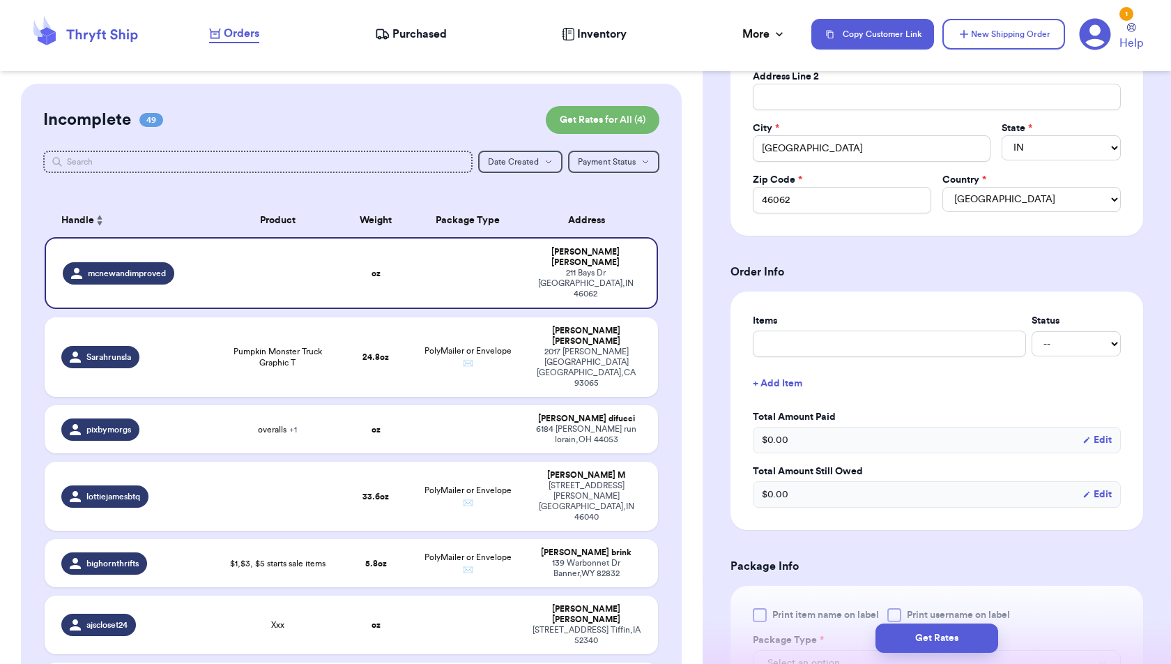
scroll to position [364, 0]
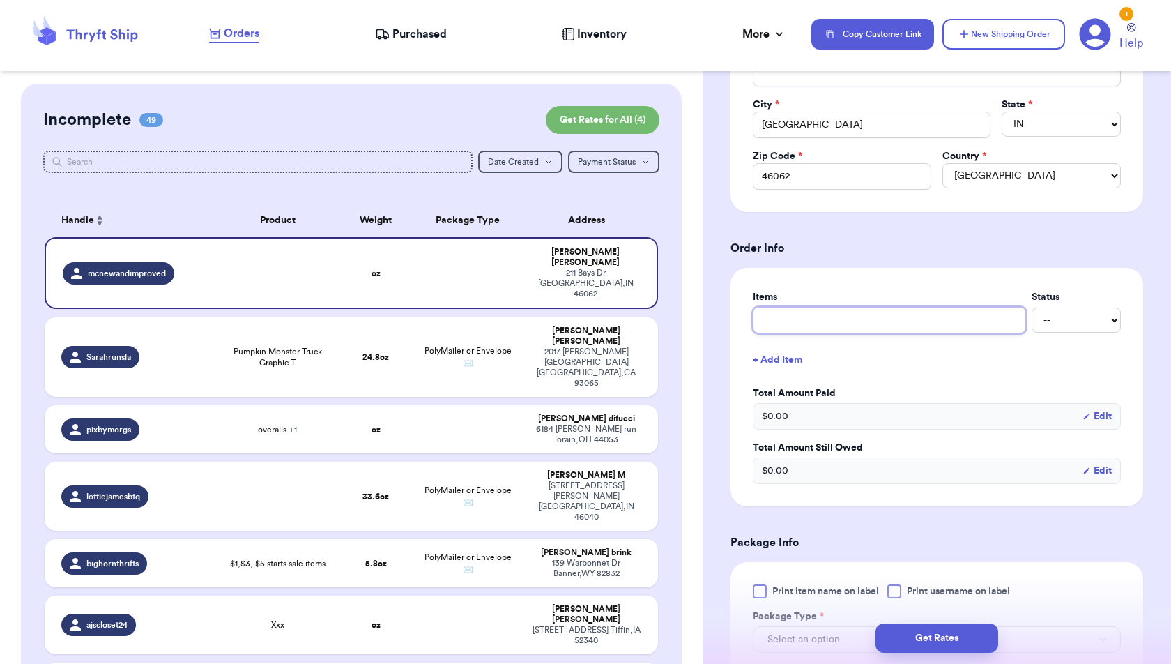
click at [839, 318] on input "text" at bounding box center [889, 320] width 273 height 26
type input "H"
type input "Ha"
type input "Hal"
type input "Hall"
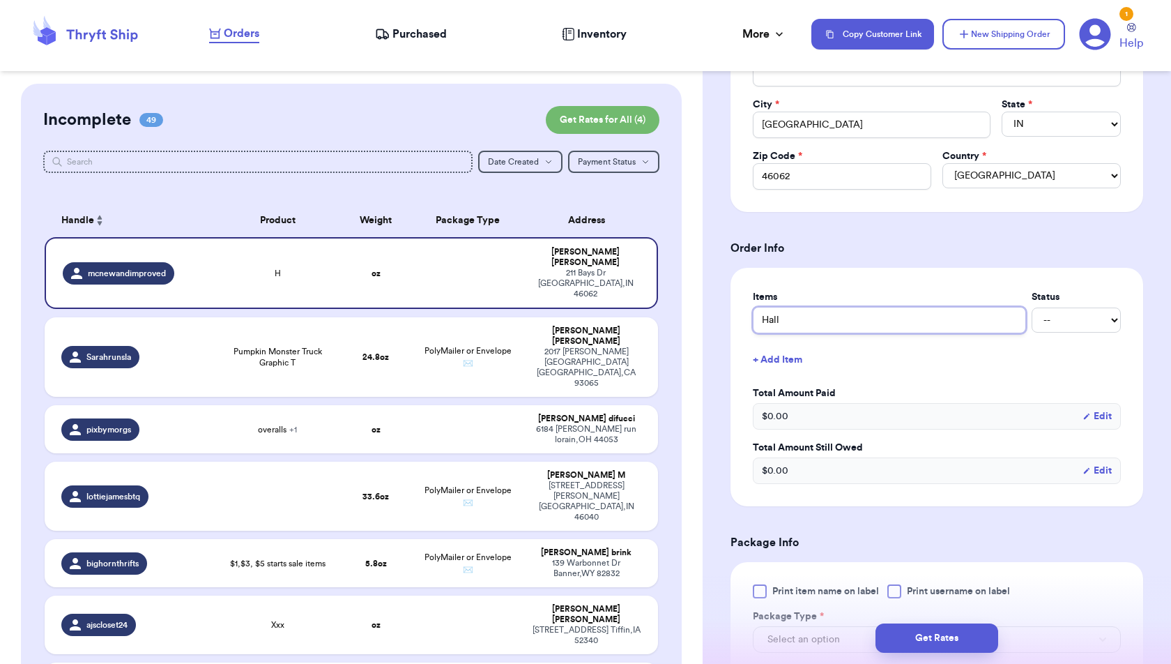
type input "Hallo"
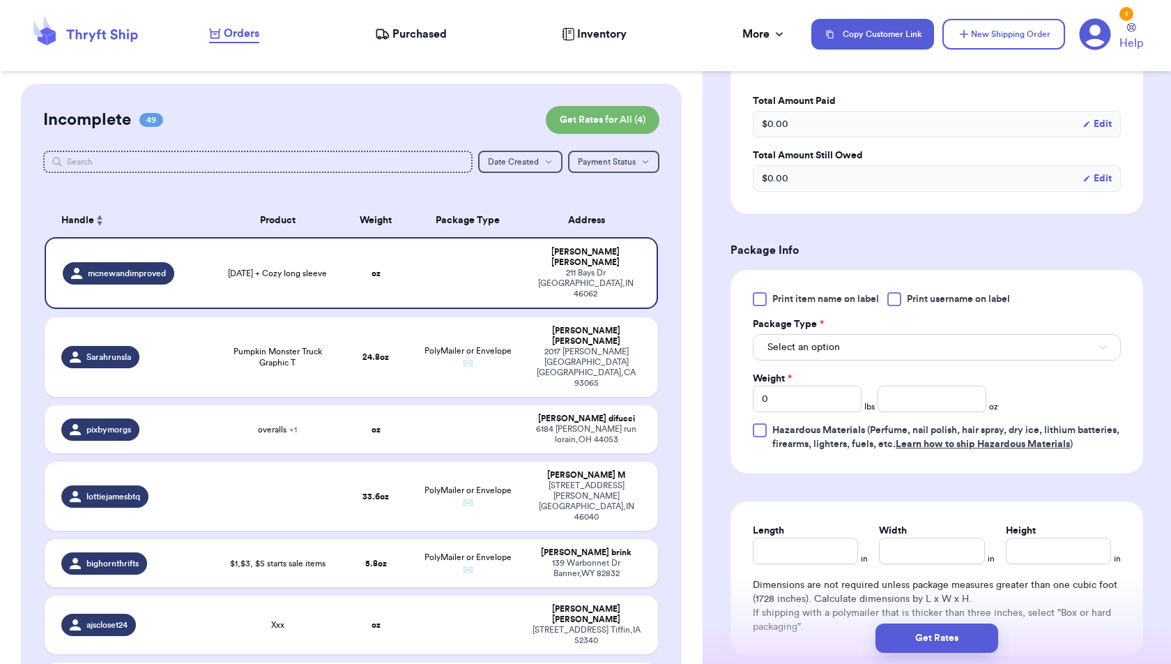
scroll to position [664, 0]
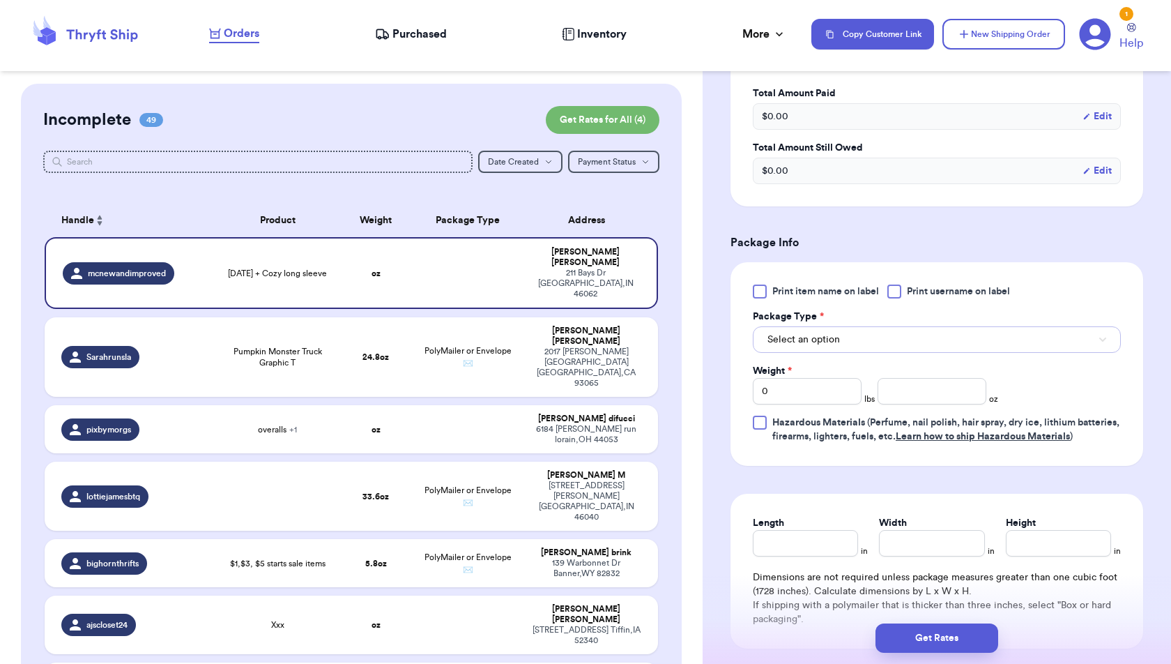
click at [927, 338] on button "Select an option" at bounding box center [937, 339] width 368 height 26
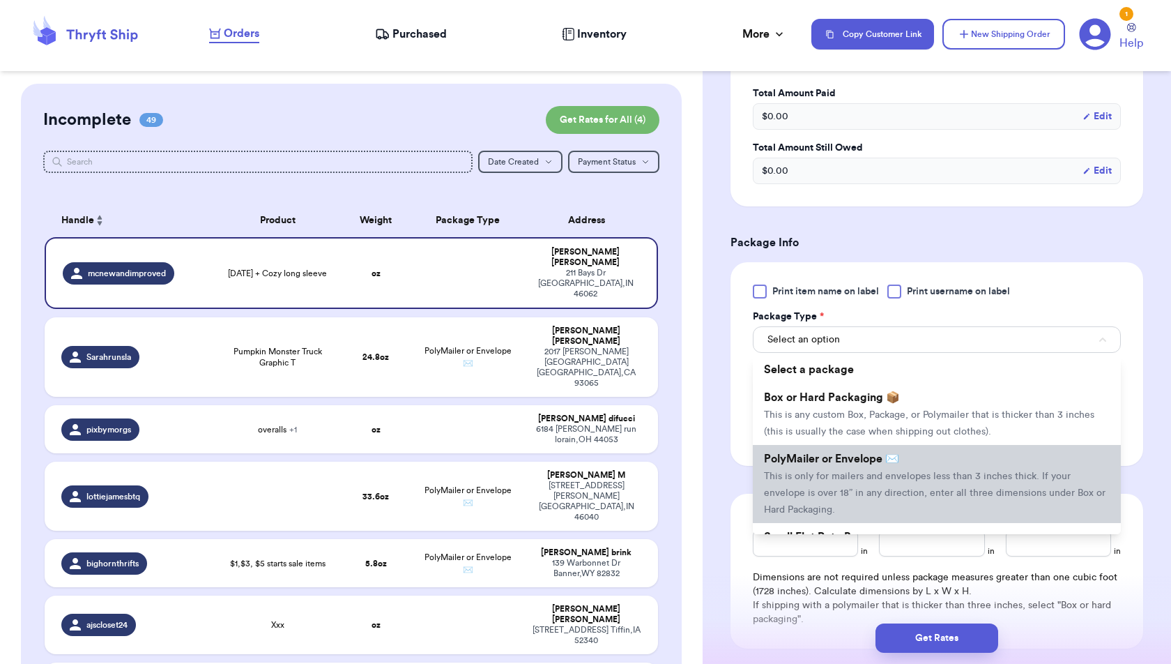
click at [918, 471] on span "This is only for mailers and envelopes less than 3 inches thick. If your envelo…" at bounding box center [935, 492] width 342 height 43
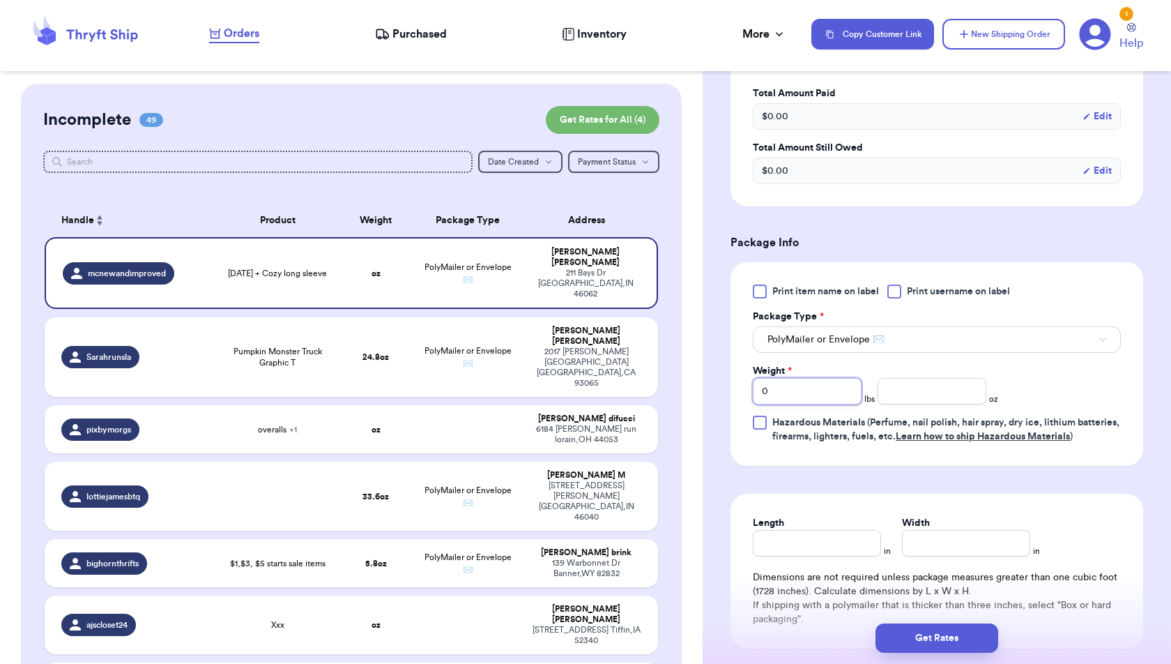
drag, startPoint x: 791, startPoint y: 386, endPoint x: 735, endPoint y: 386, distance: 56.5
click at [735, 386] on div "Print item name on label Print username on label Package Type * PolyMailer or E…" at bounding box center [937, 364] width 413 height 204
click at [866, 466] on div "Print item name on label Print username on label Package Type * PolyMailer or E…" at bounding box center [937, 364] width 413 height 204
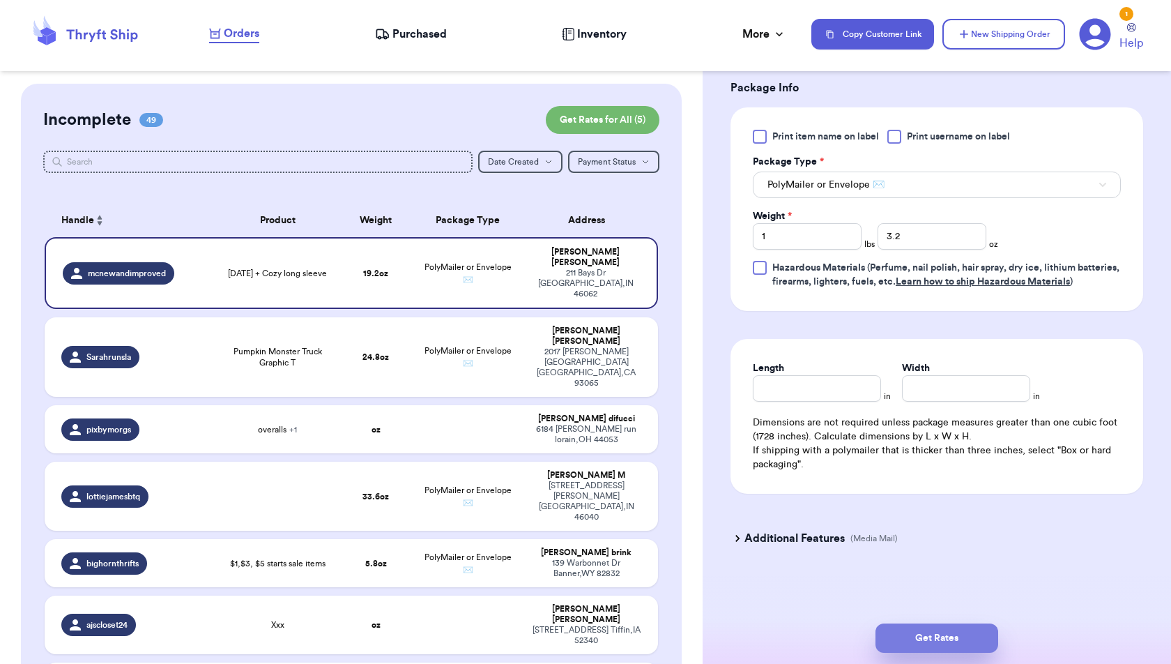
click at [934, 643] on button "Get Rates" at bounding box center [937, 637] width 123 height 29
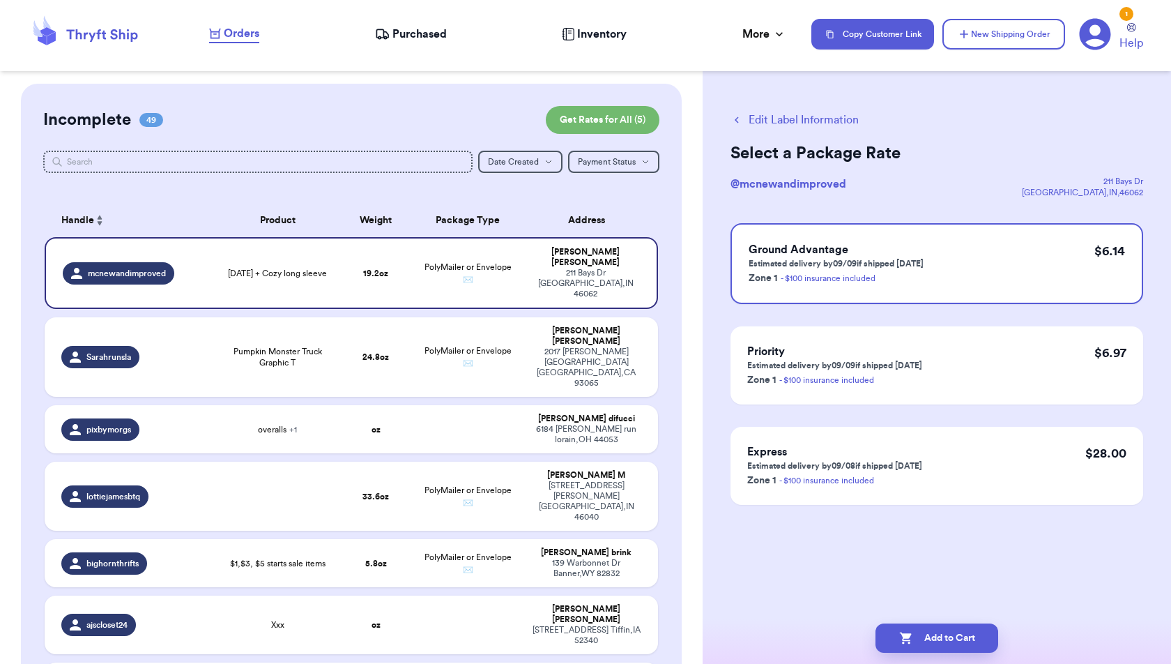
scroll to position [0, 0]
click at [909, 641] on icon "button" at bounding box center [907, 638] width 14 height 14
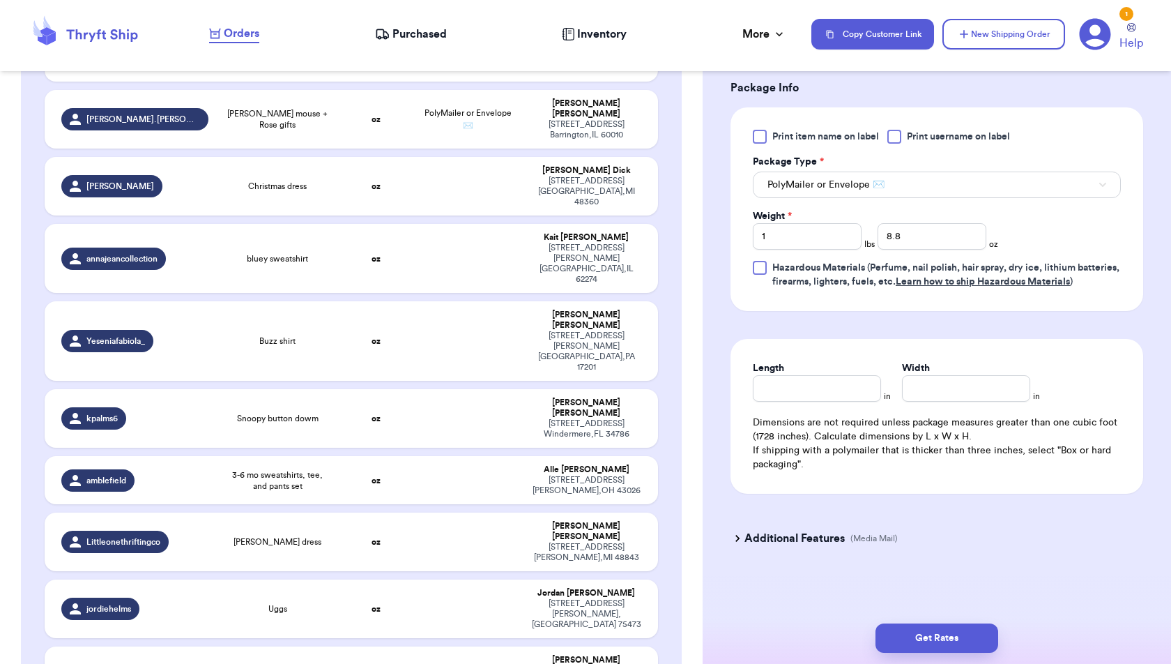
scroll to position [2660, 0]
